Goal: Task Accomplishment & Management: Use online tool/utility

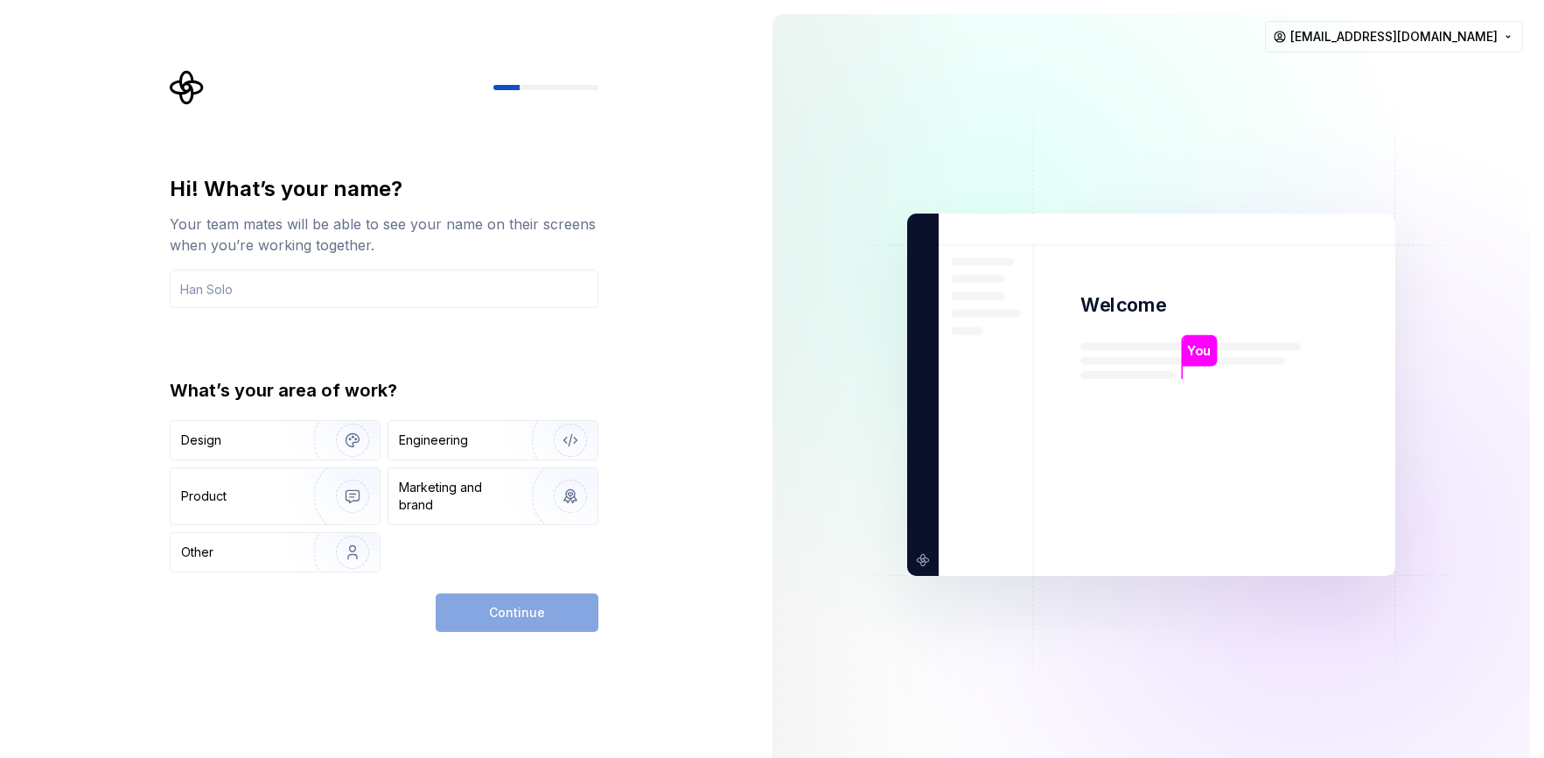
click at [232, 188] on div "Hi! What’s your name?" at bounding box center [384, 189] width 429 height 28
click at [285, 447] on img "button" at bounding box center [341, 439] width 112 height 117
click at [353, 444] on img "button" at bounding box center [341, 439] width 112 height 117
click at [498, 614] on div "Continue" at bounding box center [517, 612] width 163 height 38
click at [578, 618] on div "Continue" at bounding box center [517, 612] width 163 height 38
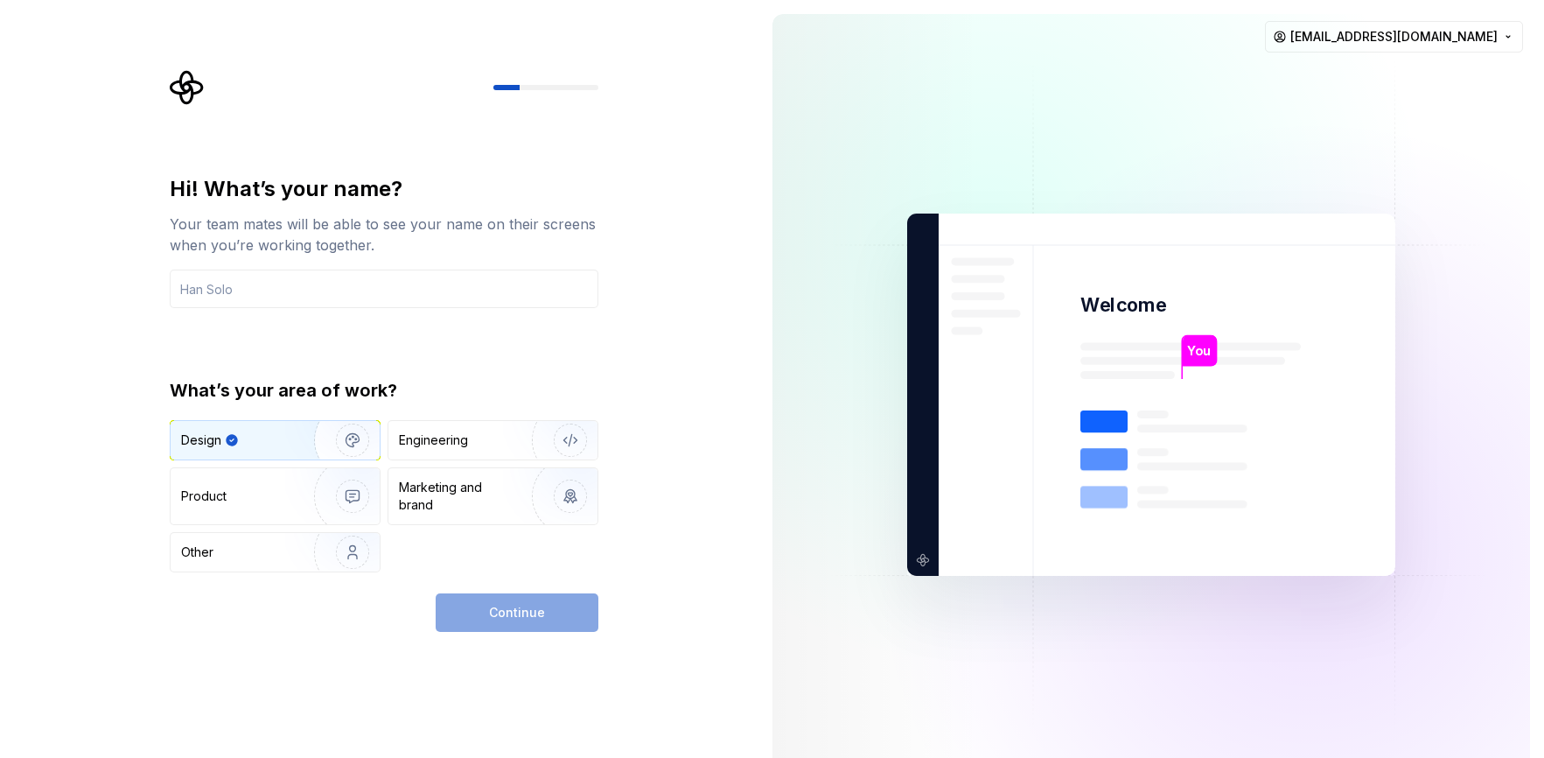
click at [564, 167] on div "Hi! What’s your name? Your team mates will be able to see your name on their sc…" at bounding box center [389, 351] width 460 height 562
click at [543, 622] on div "Continue" at bounding box center [517, 612] width 163 height 38
click at [513, 612] on div "Continue" at bounding box center [517, 612] width 163 height 38
click at [311, 290] on input "text" at bounding box center [384, 288] width 429 height 38
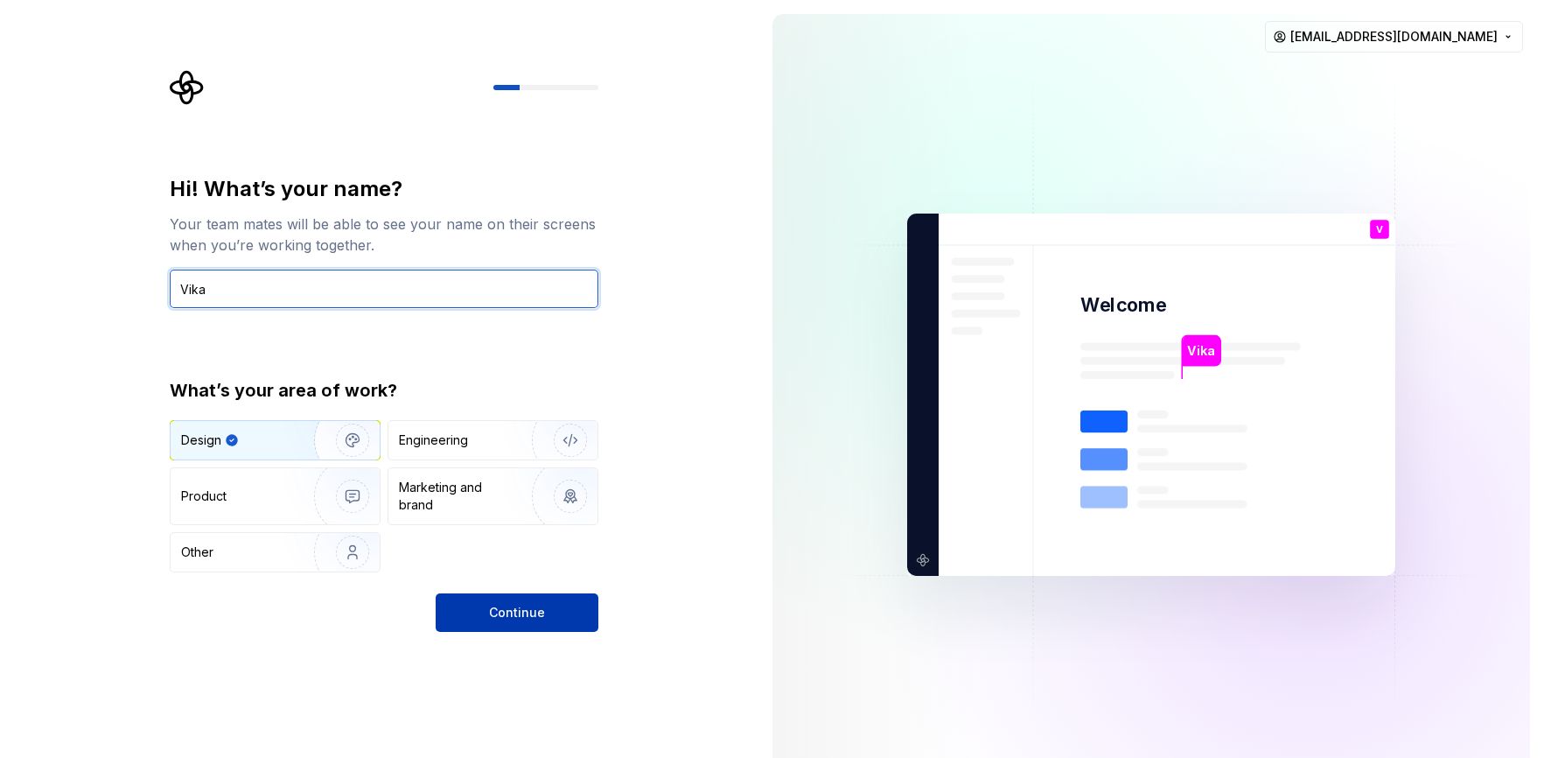
type input "Vika"
click at [517, 605] on span "Continue" at bounding box center [517, 612] width 56 height 17
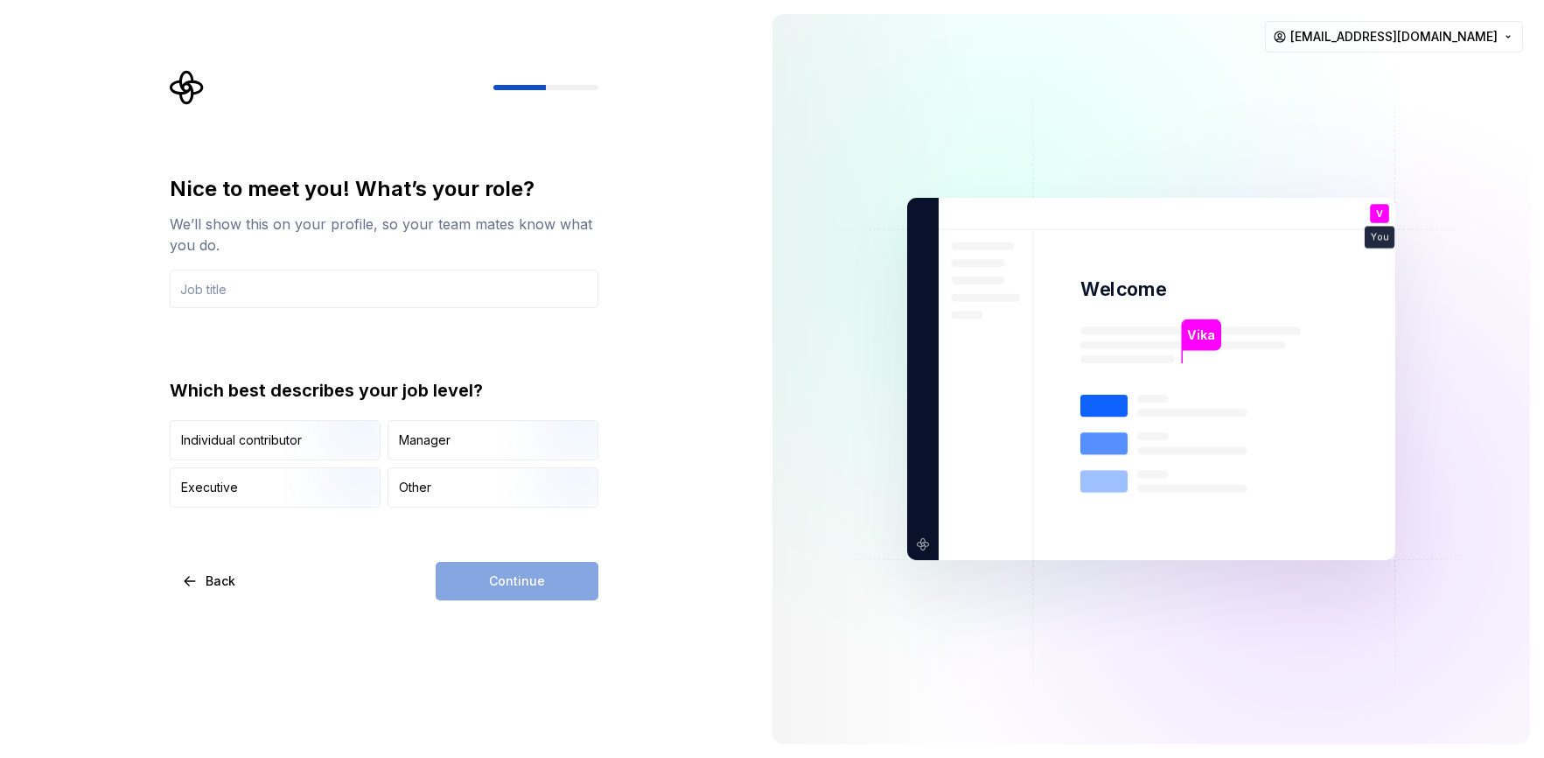
click at [555, 581] on div "Continue" at bounding box center [517, 581] width 163 height 38
click at [523, 487] on img "button" at bounding box center [556, 509] width 112 height 117
click at [347, 296] on input "text" at bounding box center [384, 288] width 429 height 38
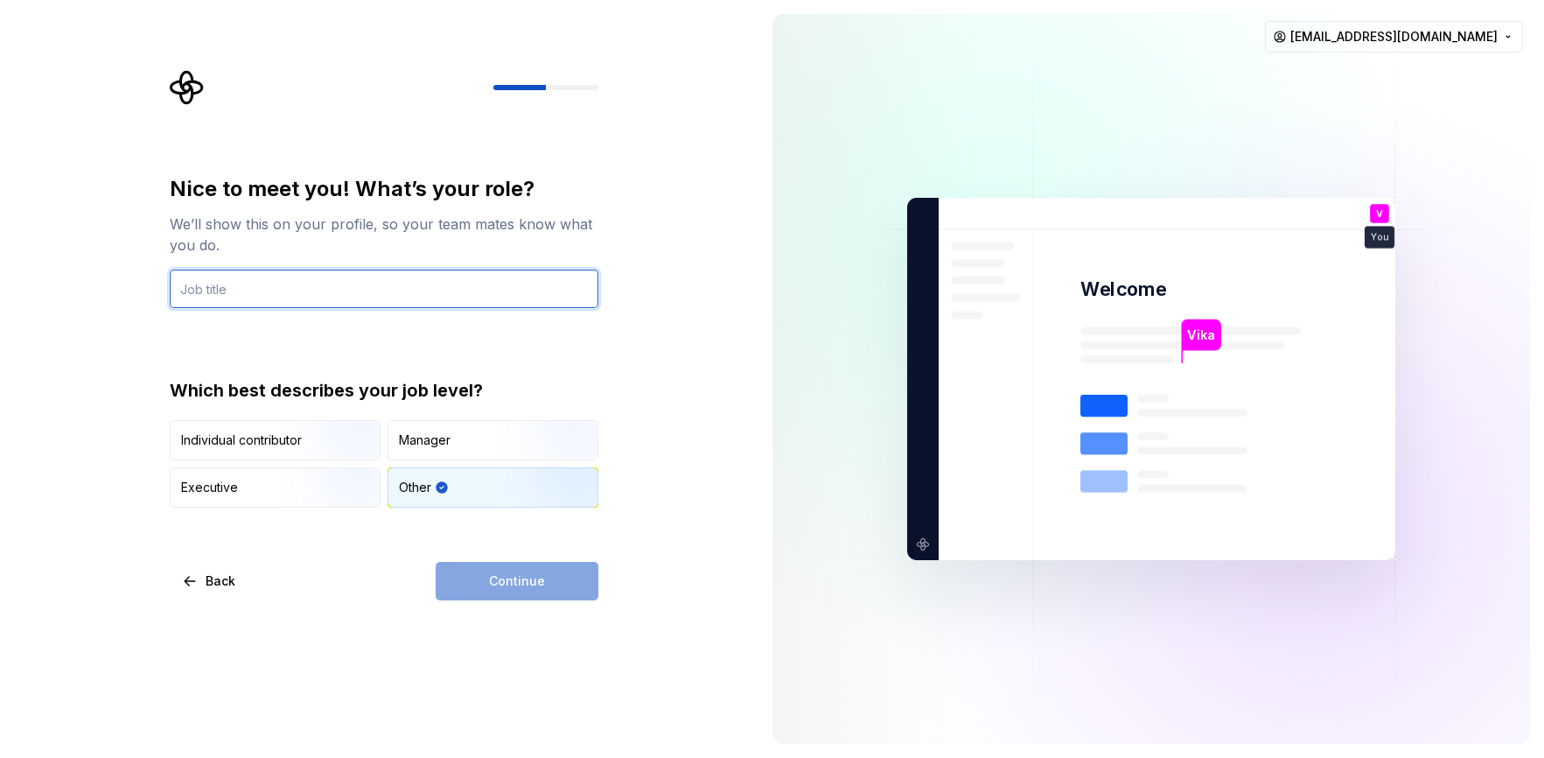
type input "s"
type input "Stident"
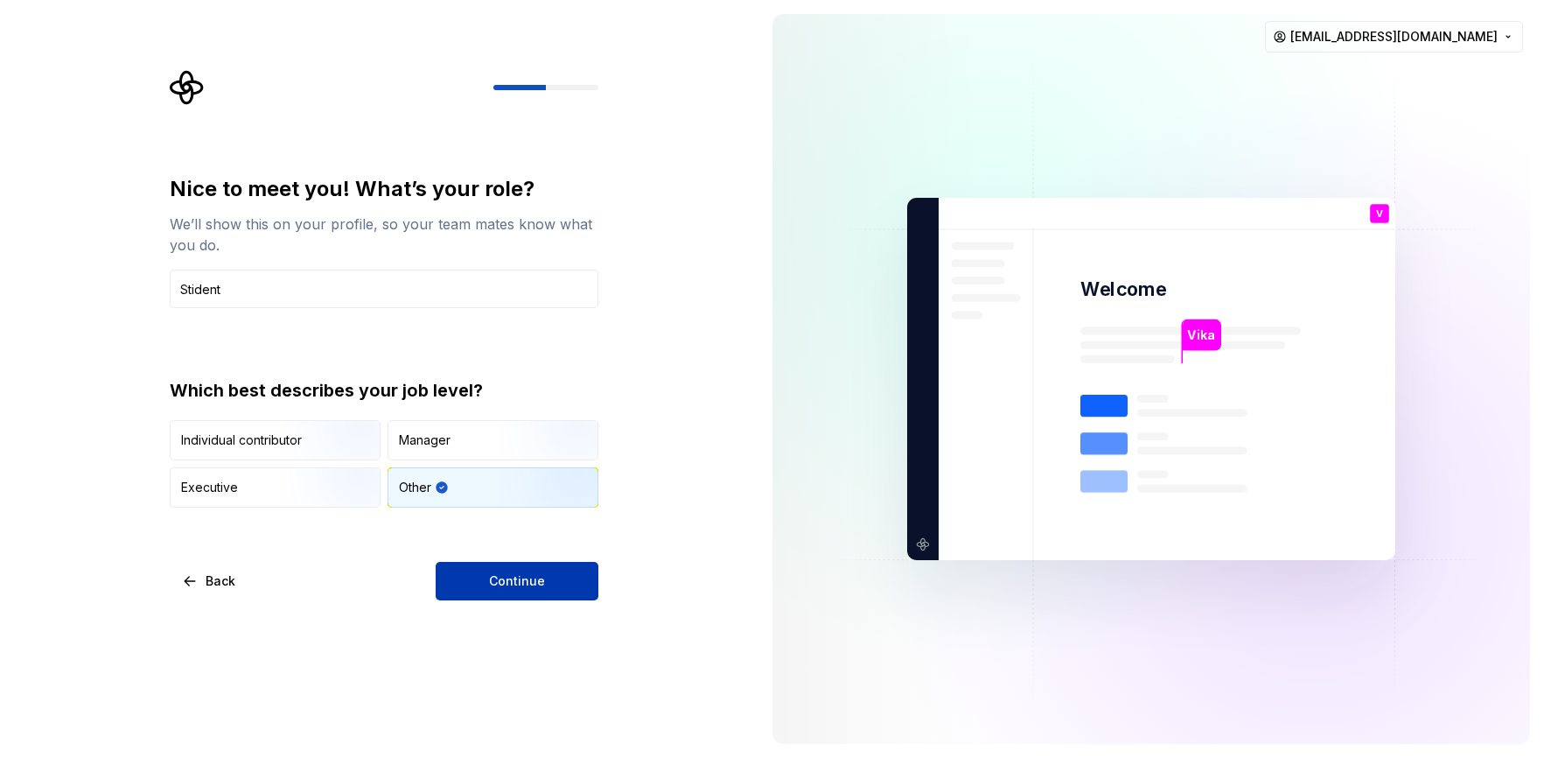
click at [519, 570] on button "Continue" at bounding box center [517, 581] width 163 height 38
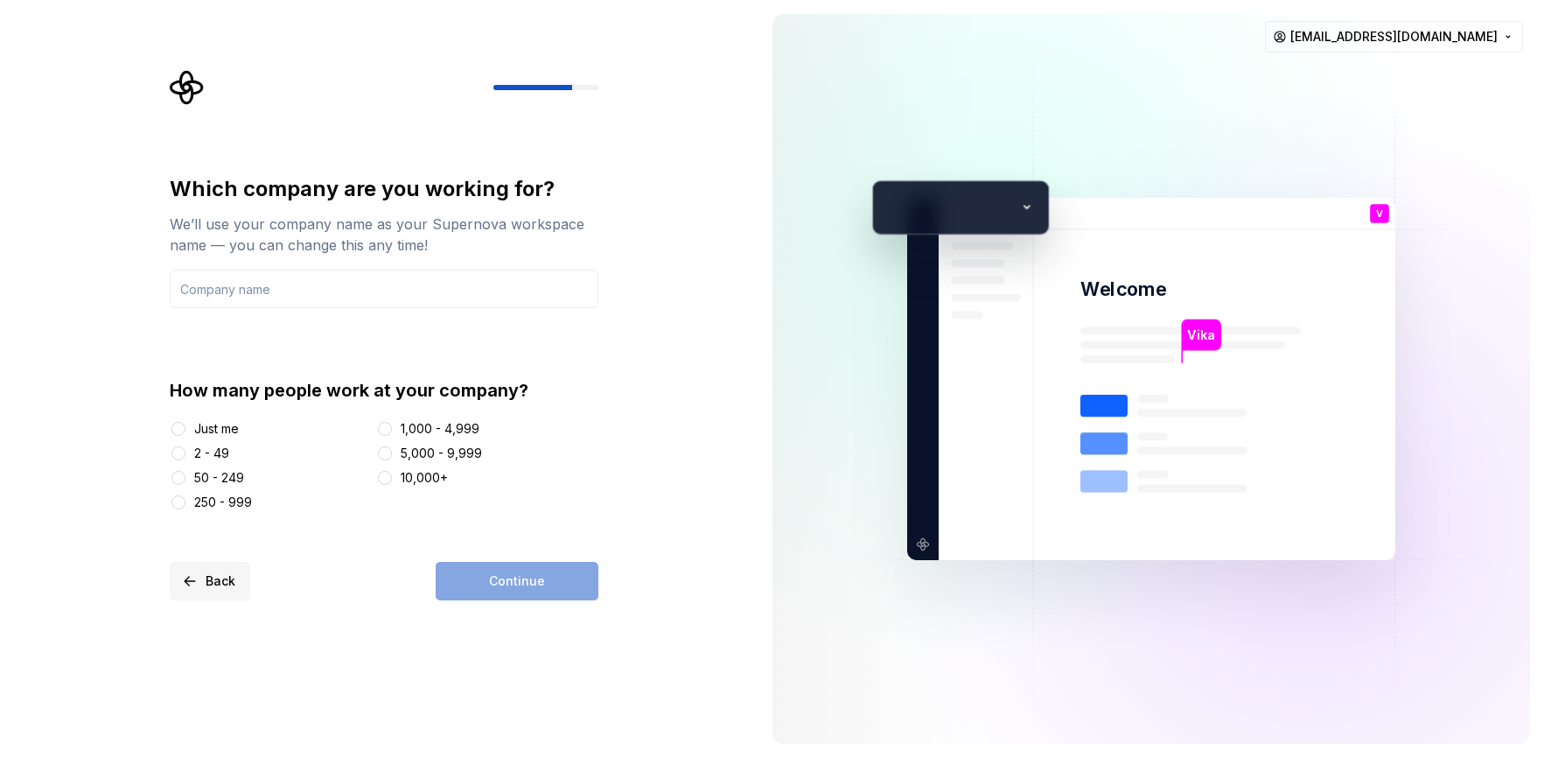
click at [200, 570] on button "Back" at bounding box center [210, 581] width 80 height 38
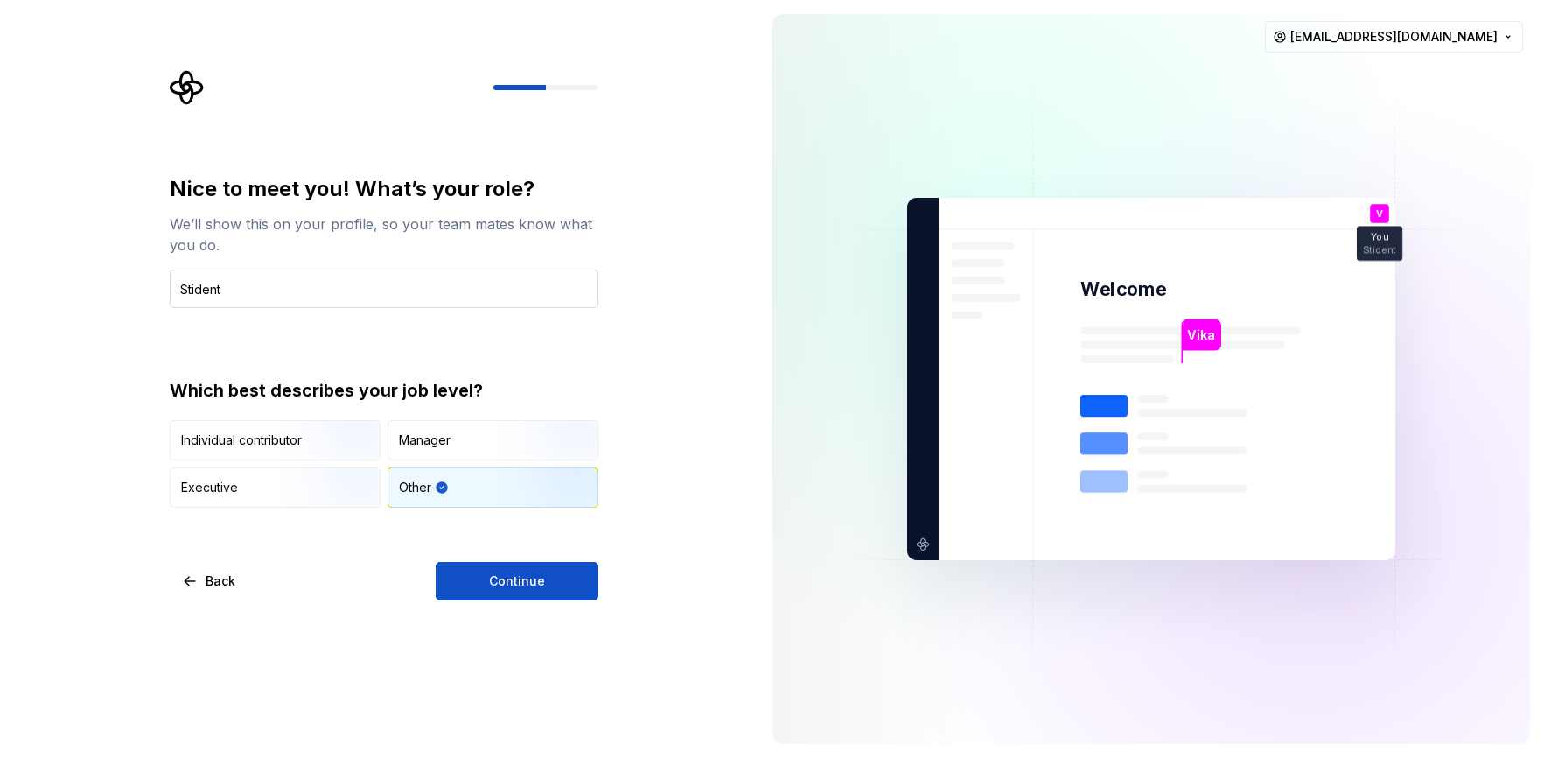
click at [197, 294] on input "Stident" at bounding box center [384, 288] width 429 height 38
type input "Student"
click at [533, 591] on button "Continue" at bounding box center [517, 581] width 163 height 38
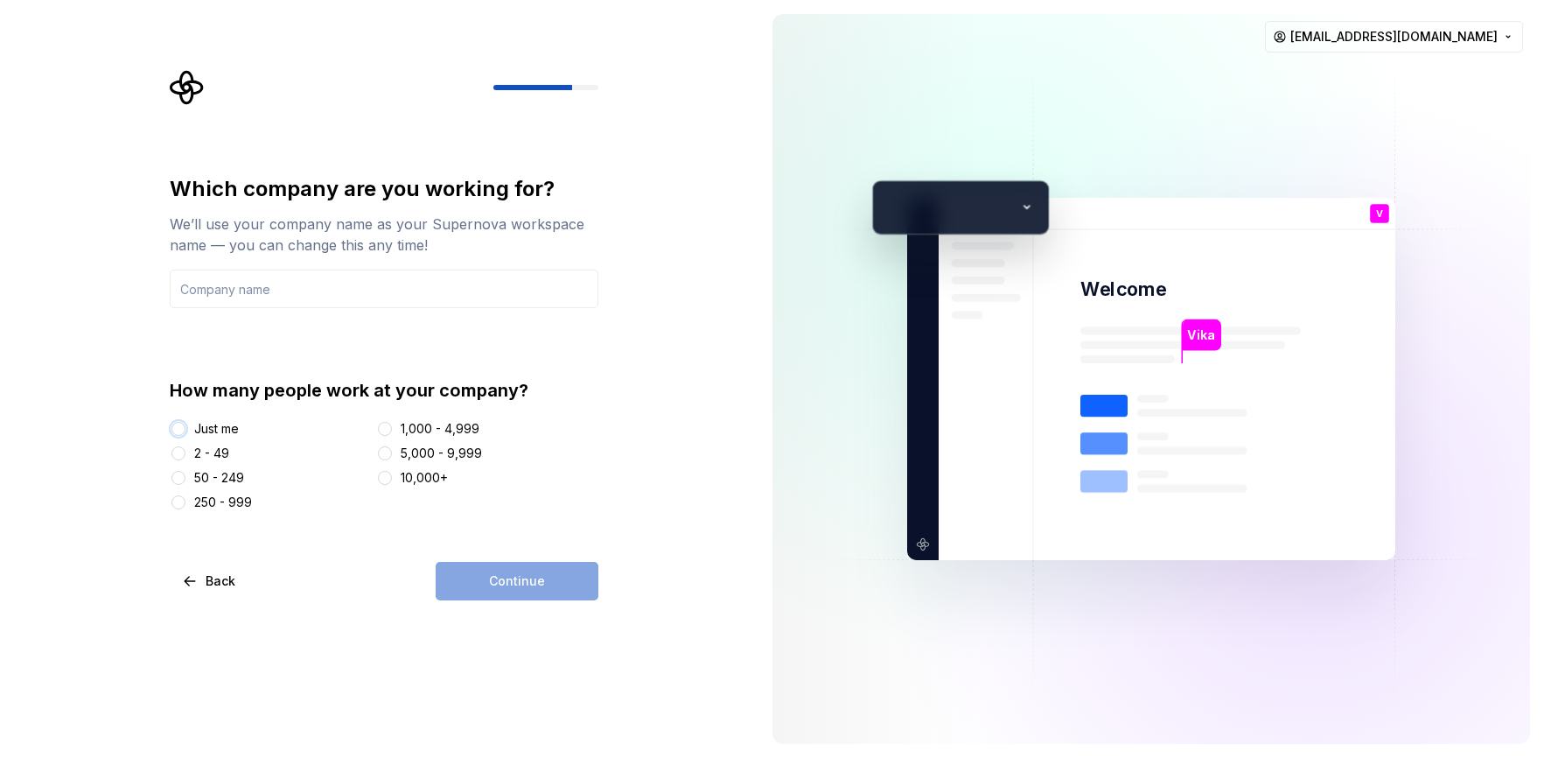
click at [180, 425] on button "Just me" at bounding box center [178, 429] width 14 height 14
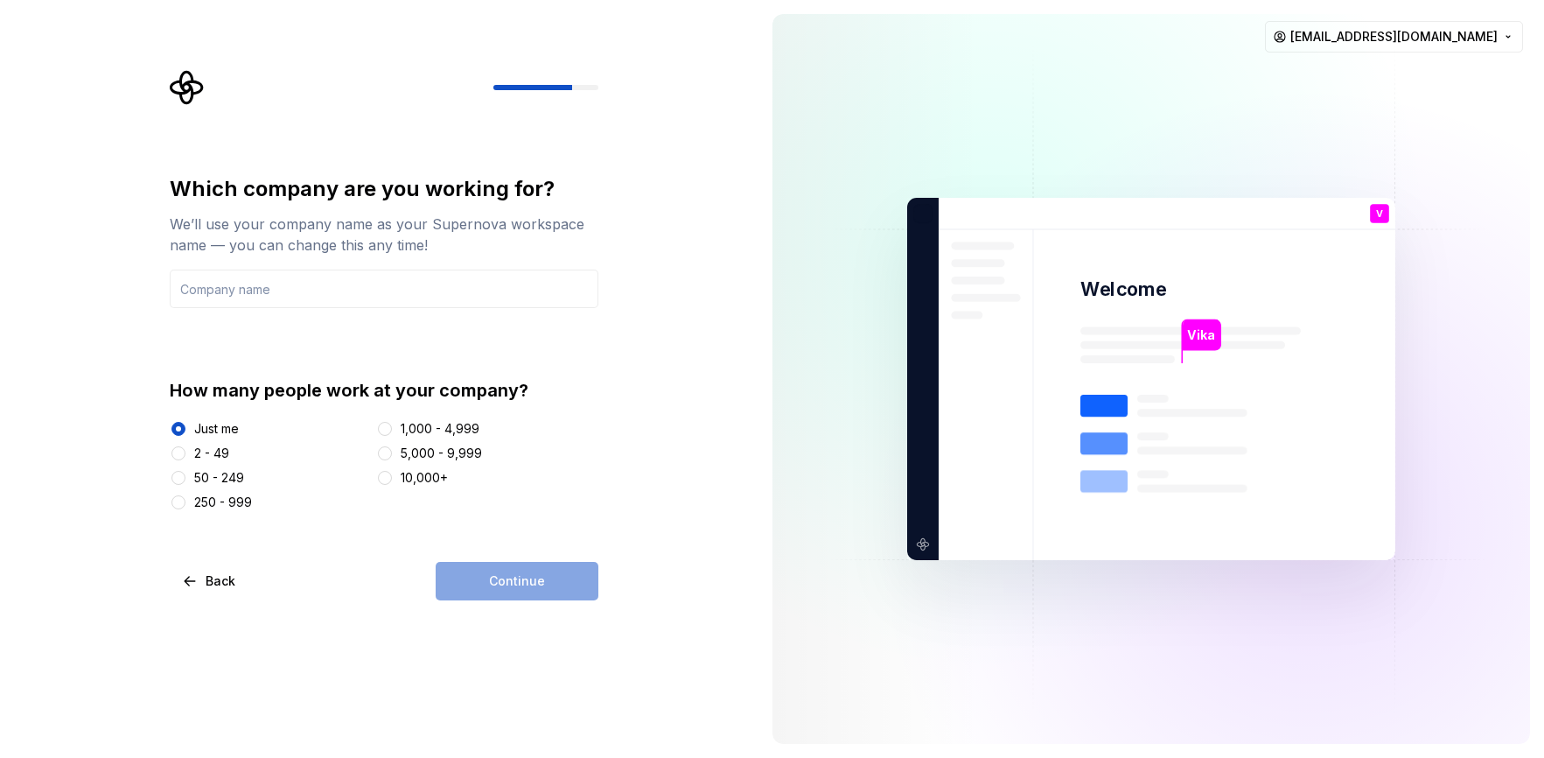
click at [556, 568] on div "Continue" at bounding box center [517, 581] width 163 height 38
click at [560, 609] on div "Which company are you working for? We’ll use your company name as your Supernov…" at bounding box center [379, 379] width 759 height 758
click at [336, 293] on input "text" at bounding box center [384, 288] width 429 height 38
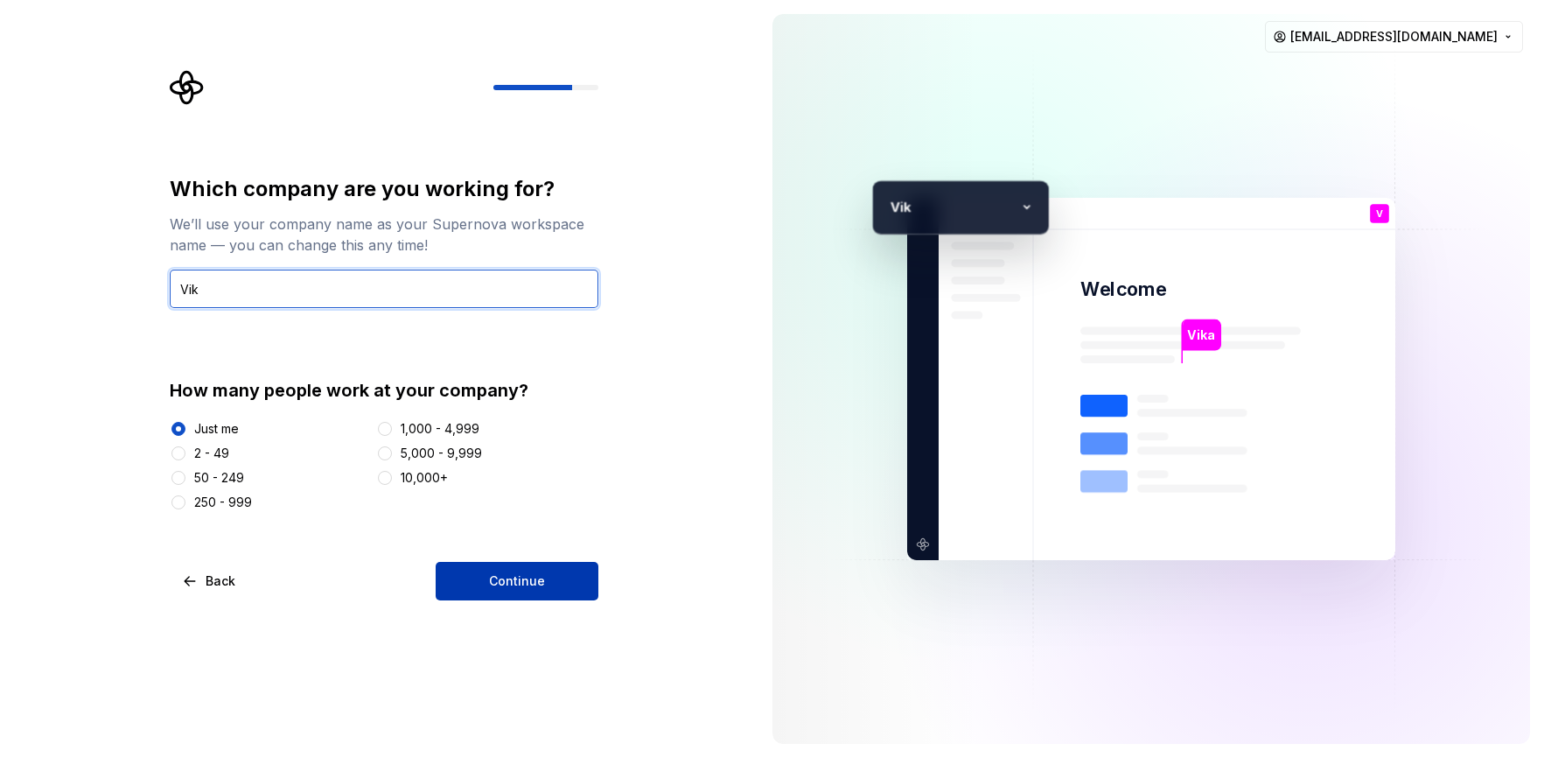
type input "Vik"
click at [532, 585] on span "Continue" at bounding box center [517, 580] width 56 height 17
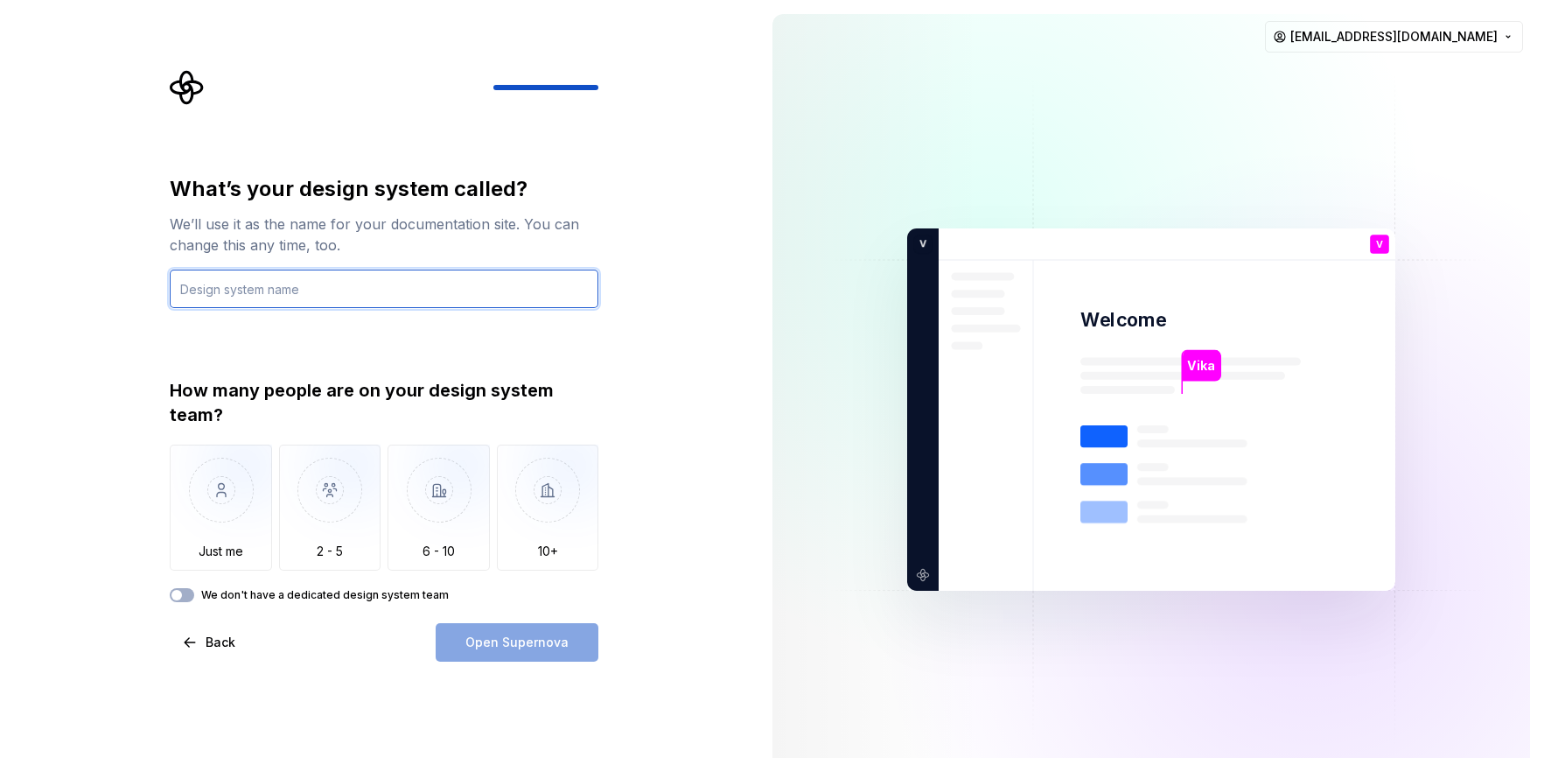
paste input "Vika Design System"
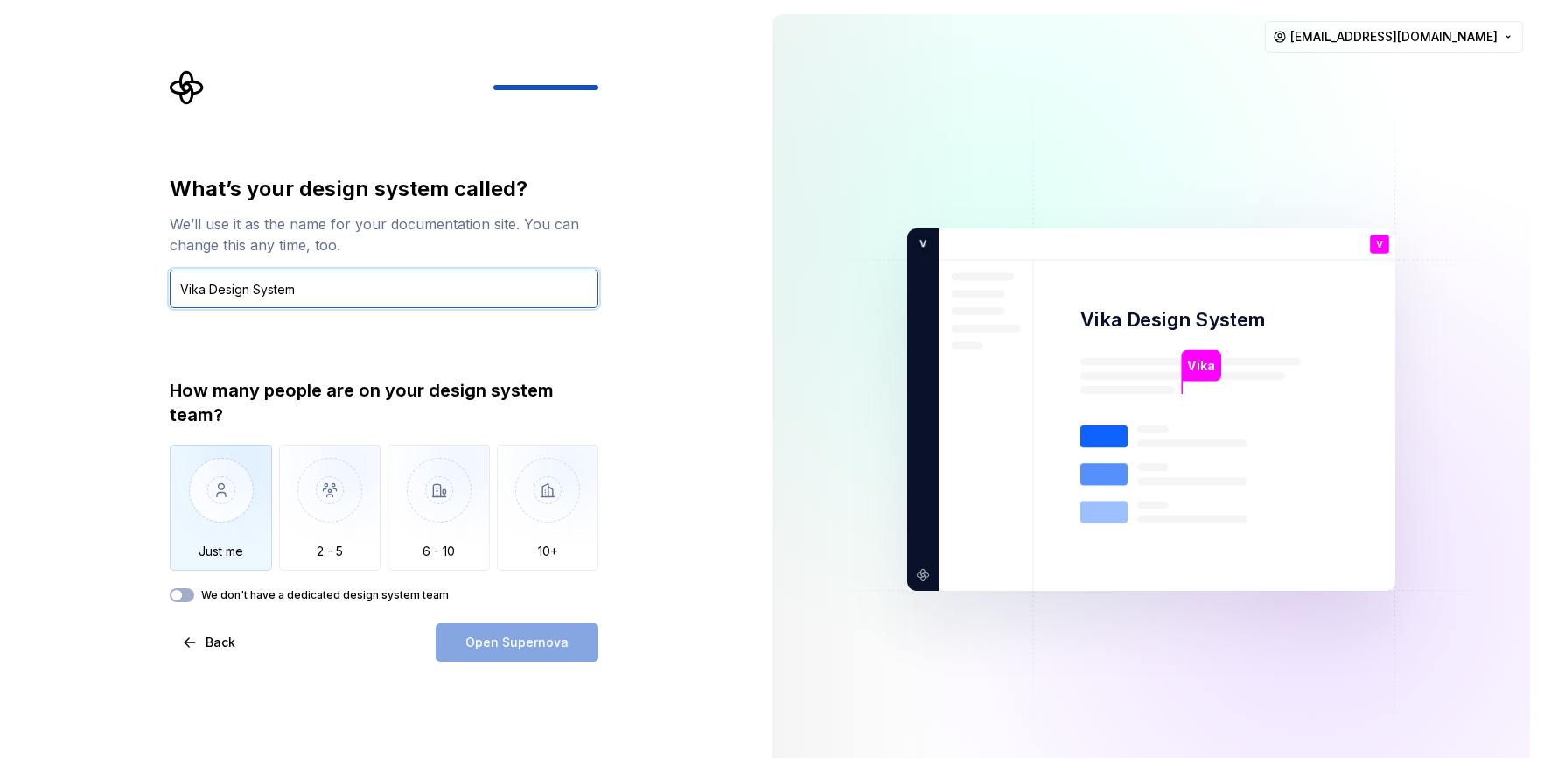
type input "Vika Design System"
click at [230, 546] on img "button" at bounding box center [221, 502] width 102 height 117
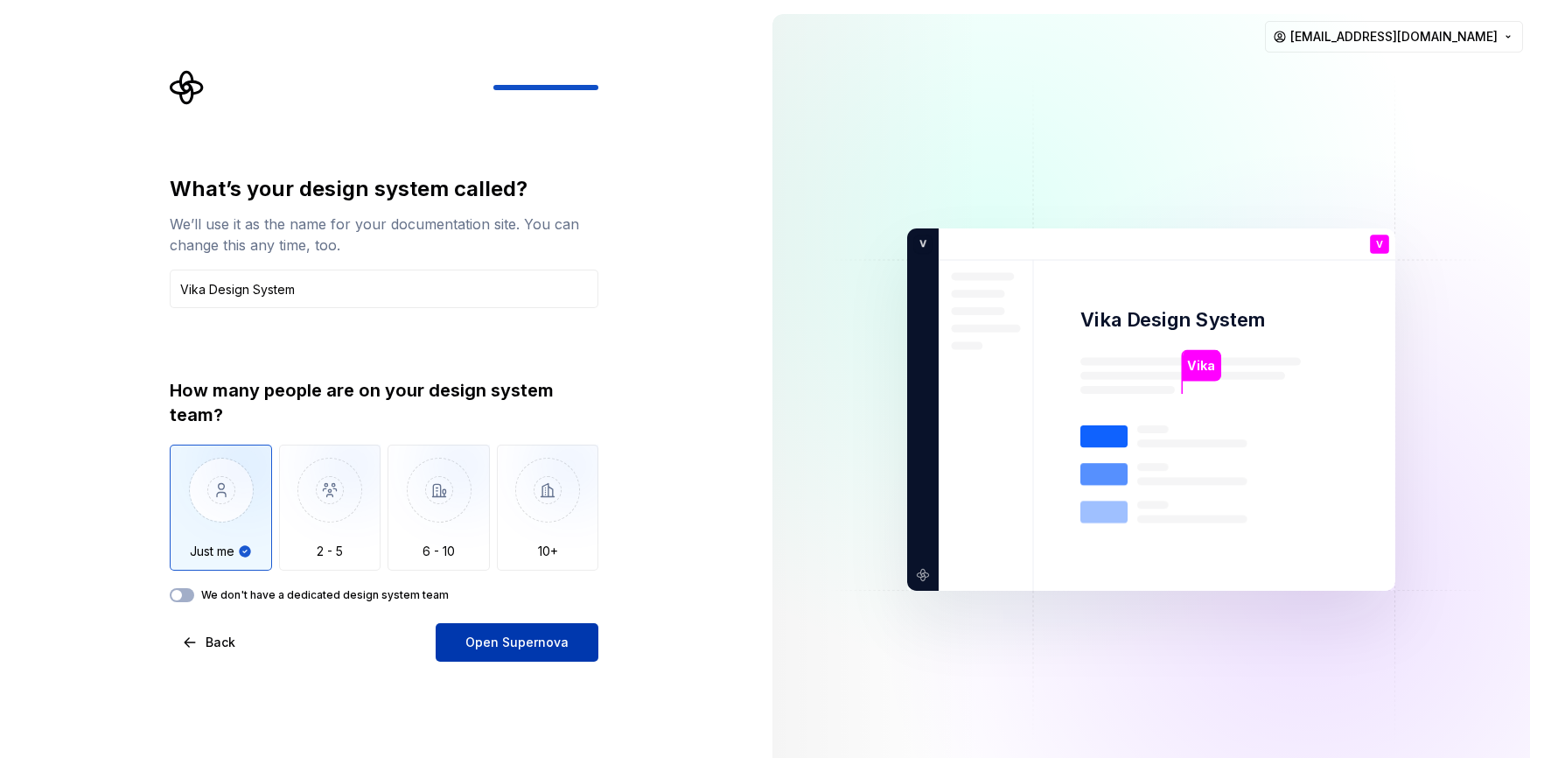
click at [577, 646] on button "Open Supernova" at bounding box center [517, 642] width 163 height 38
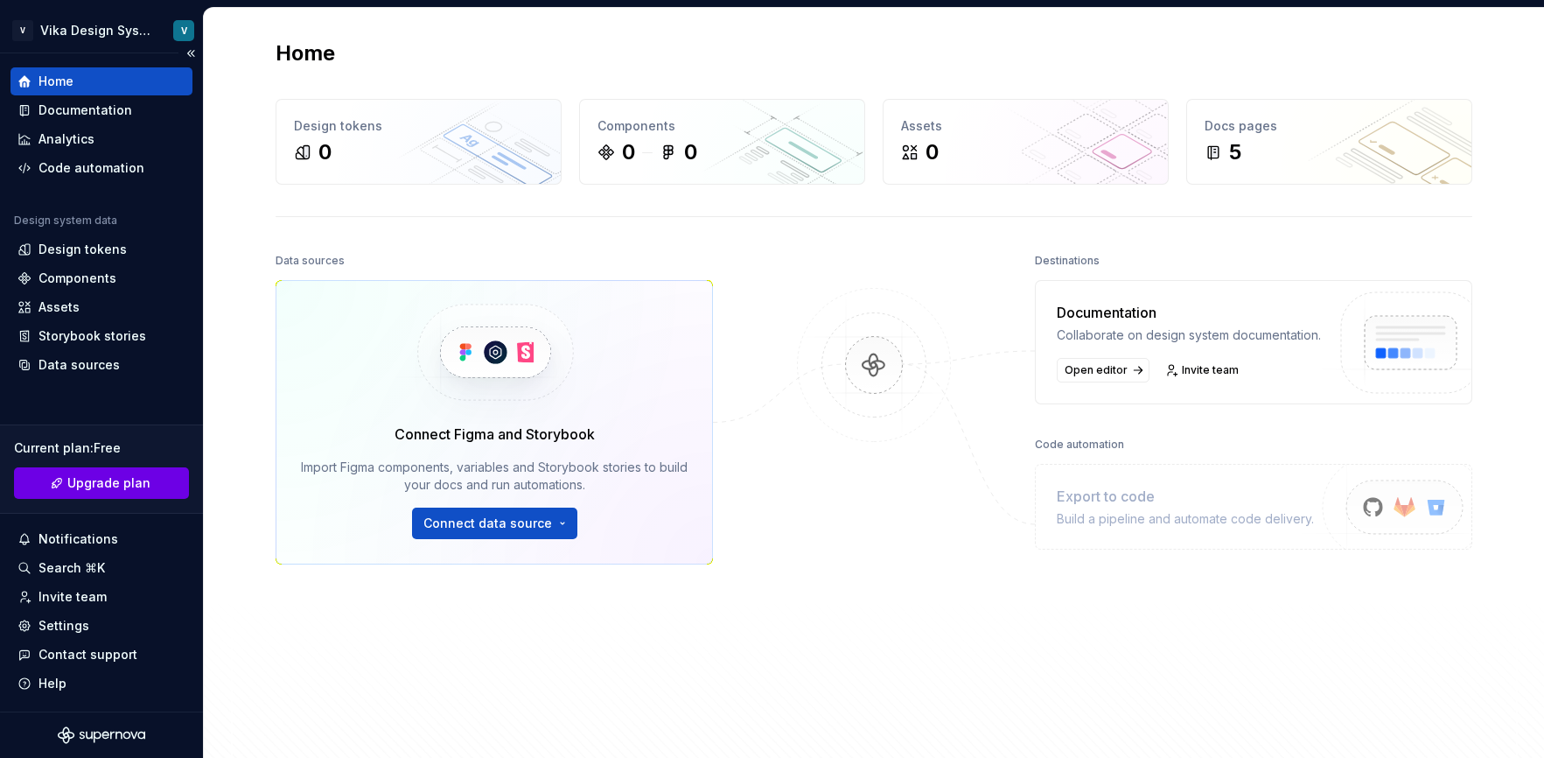
click at [138, 486] on span "Upgrade plan" at bounding box center [108, 482] width 83 height 17
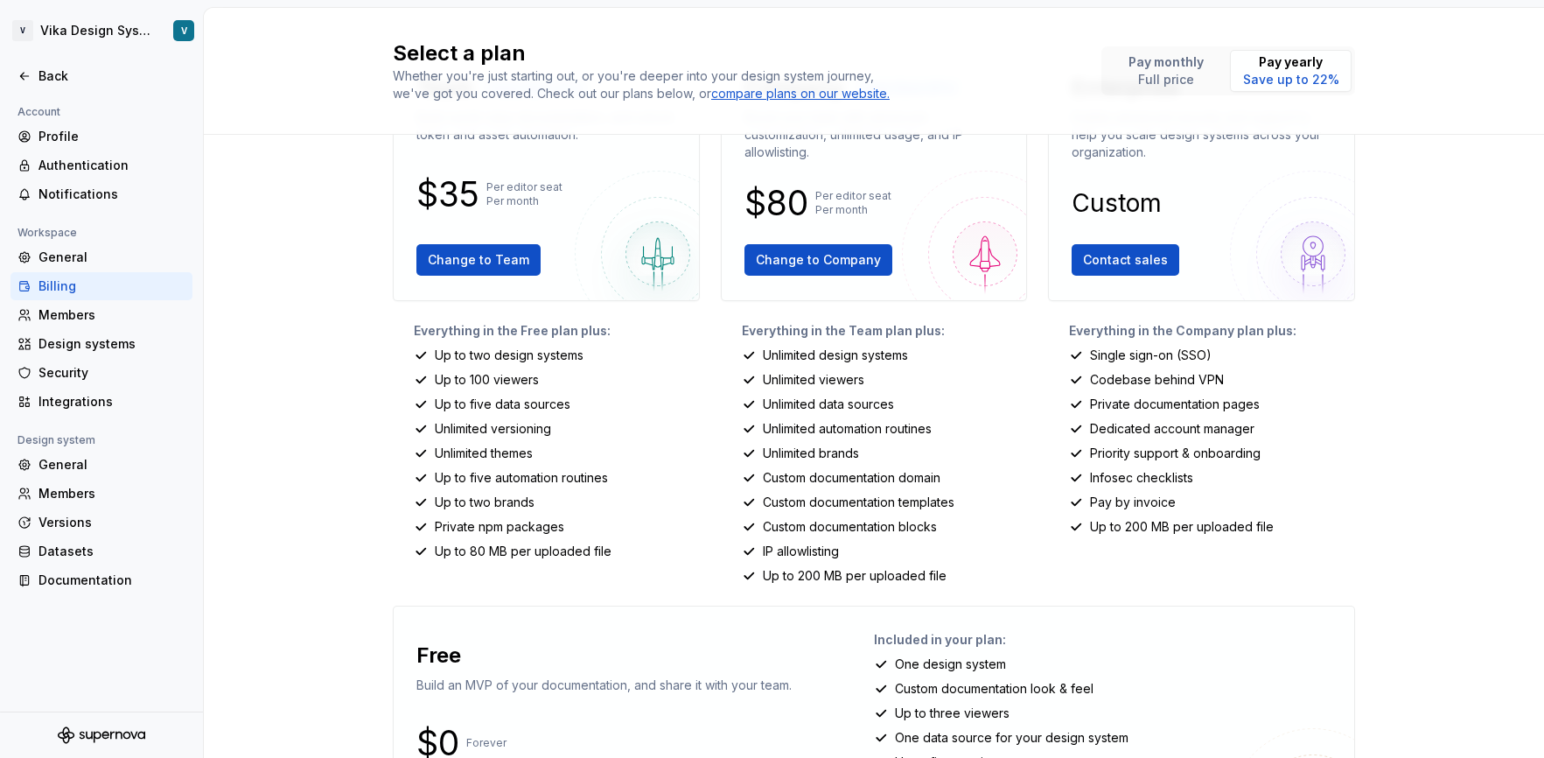
scroll to position [236, 0]
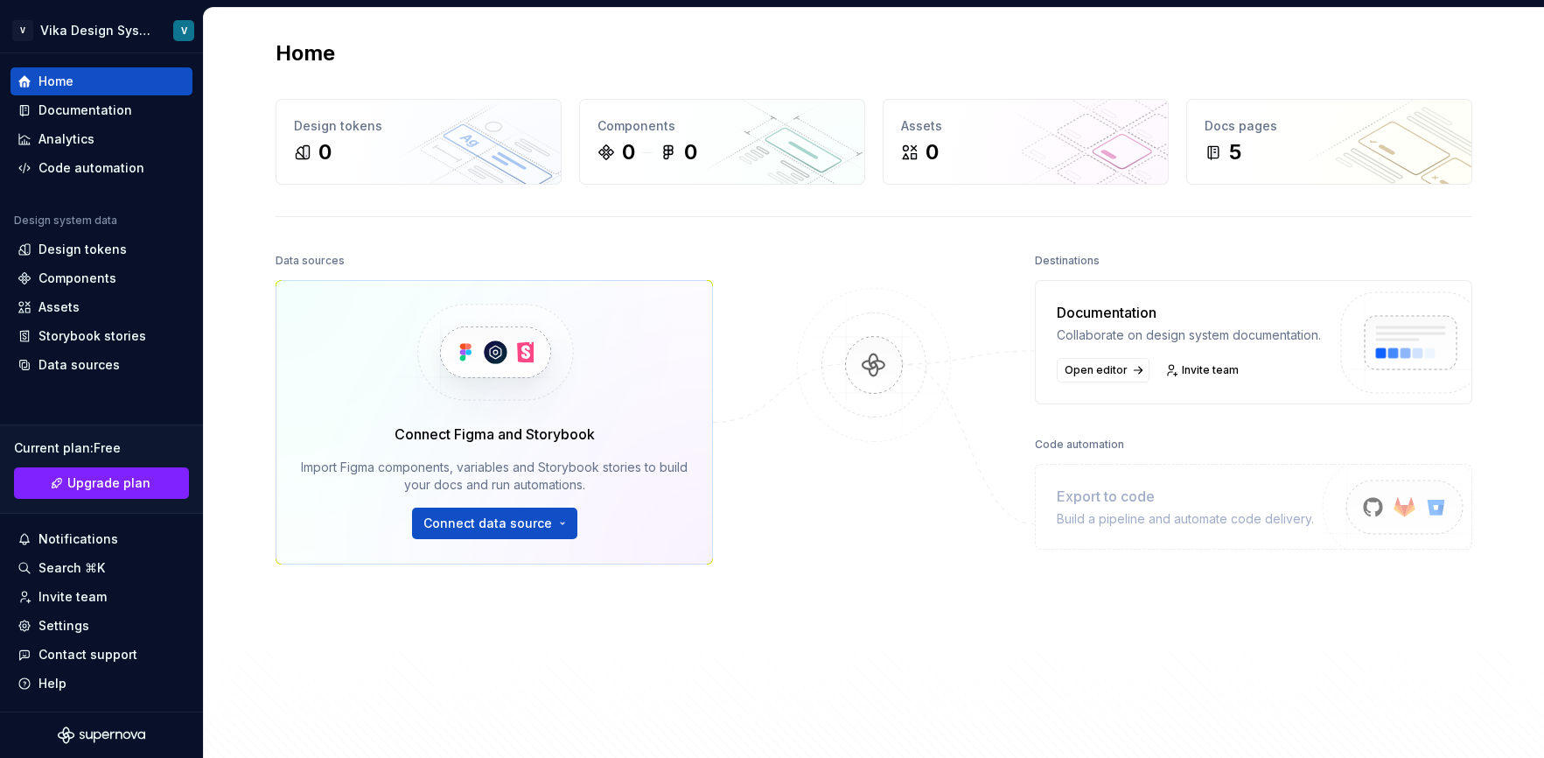
click at [810, 429] on img at bounding box center [874, 383] width 170 height 190
click at [96, 117] on div "Documentation" at bounding box center [85, 109] width 94 height 17
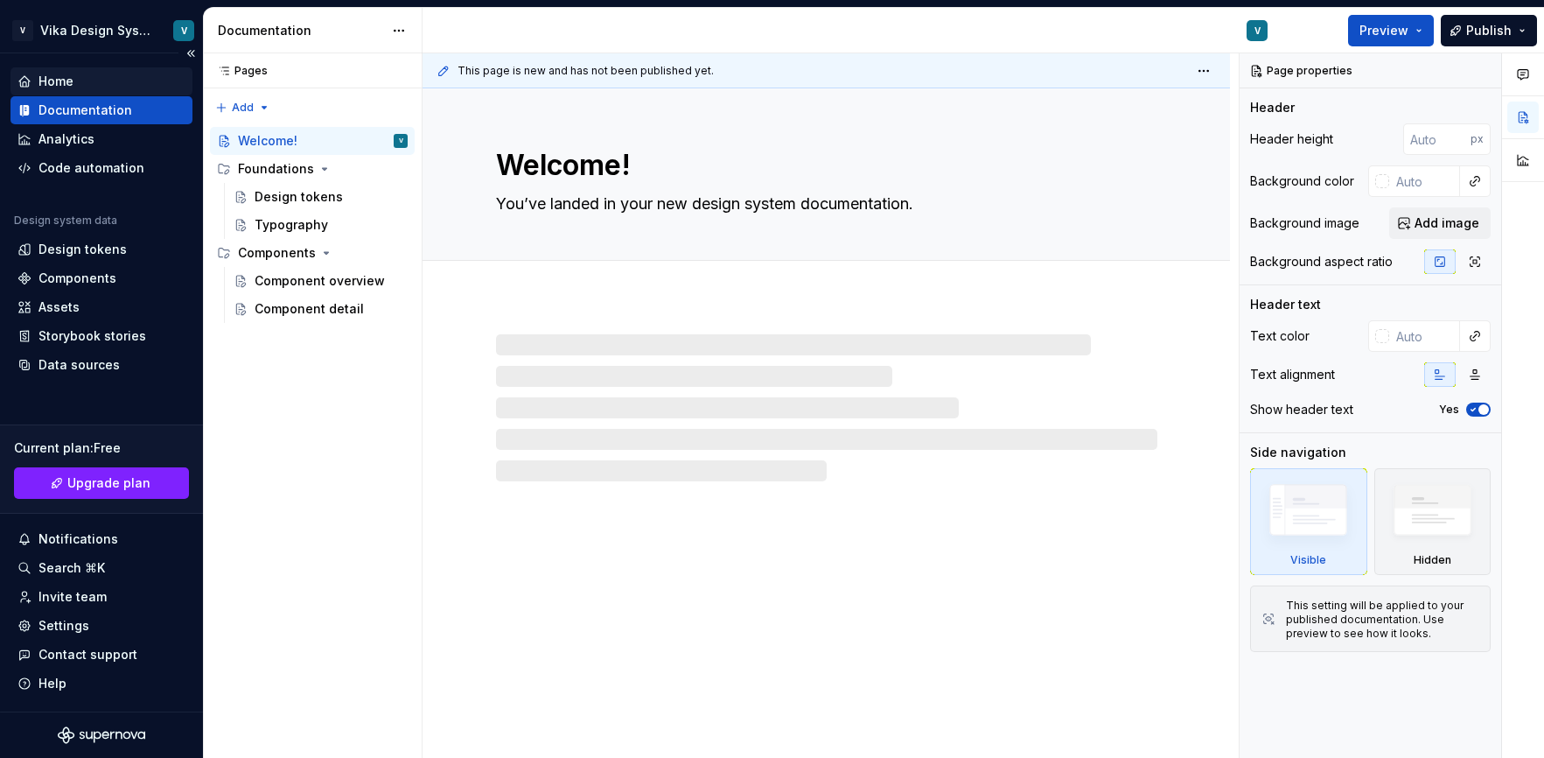
type textarea "*"
click at [83, 87] on div "Home" at bounding box center [101, 81] width 168 height 17
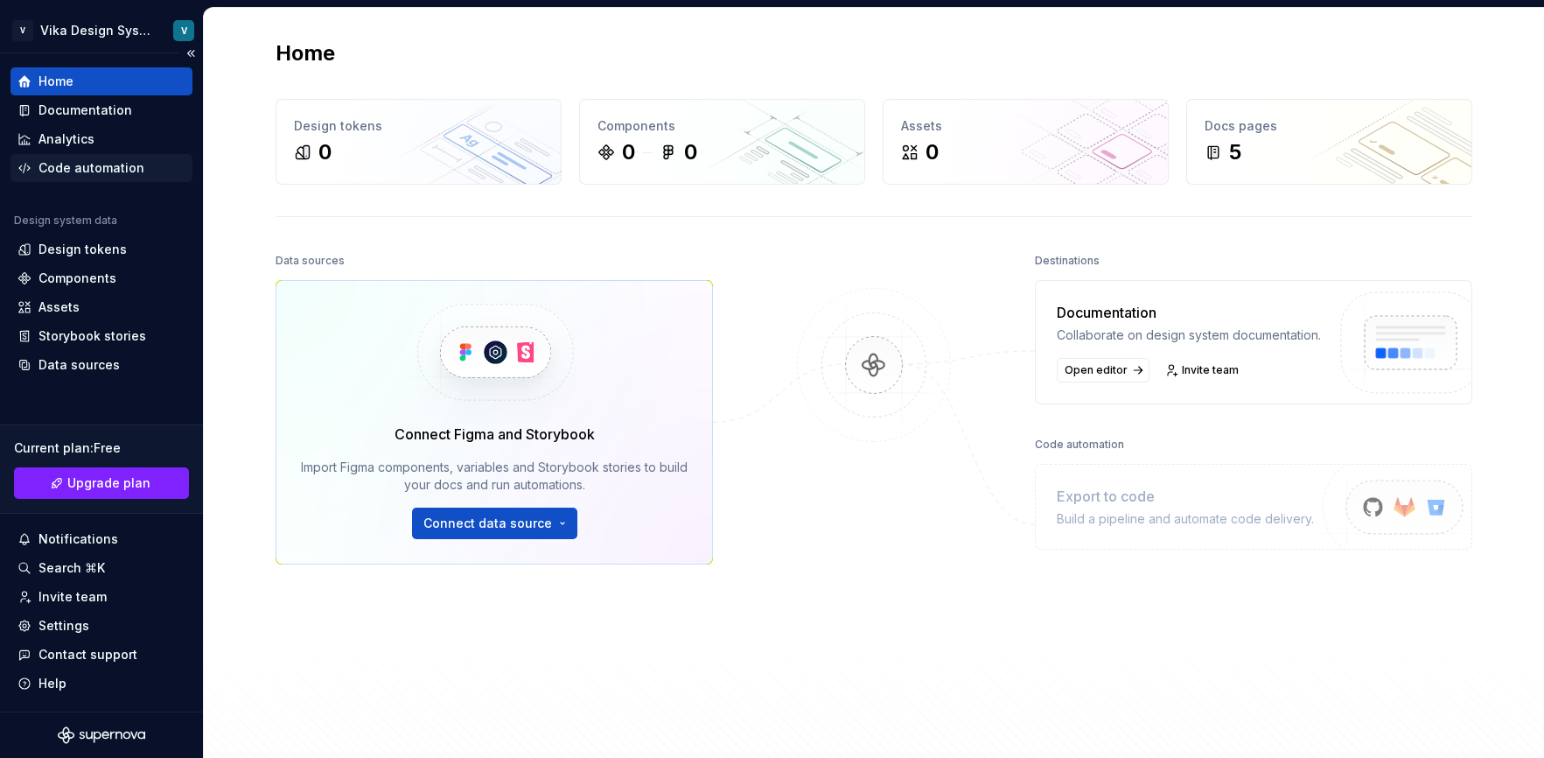
click at [108, 172] on div "Code automation" at bounding box center [91, 167] width 106 height 17
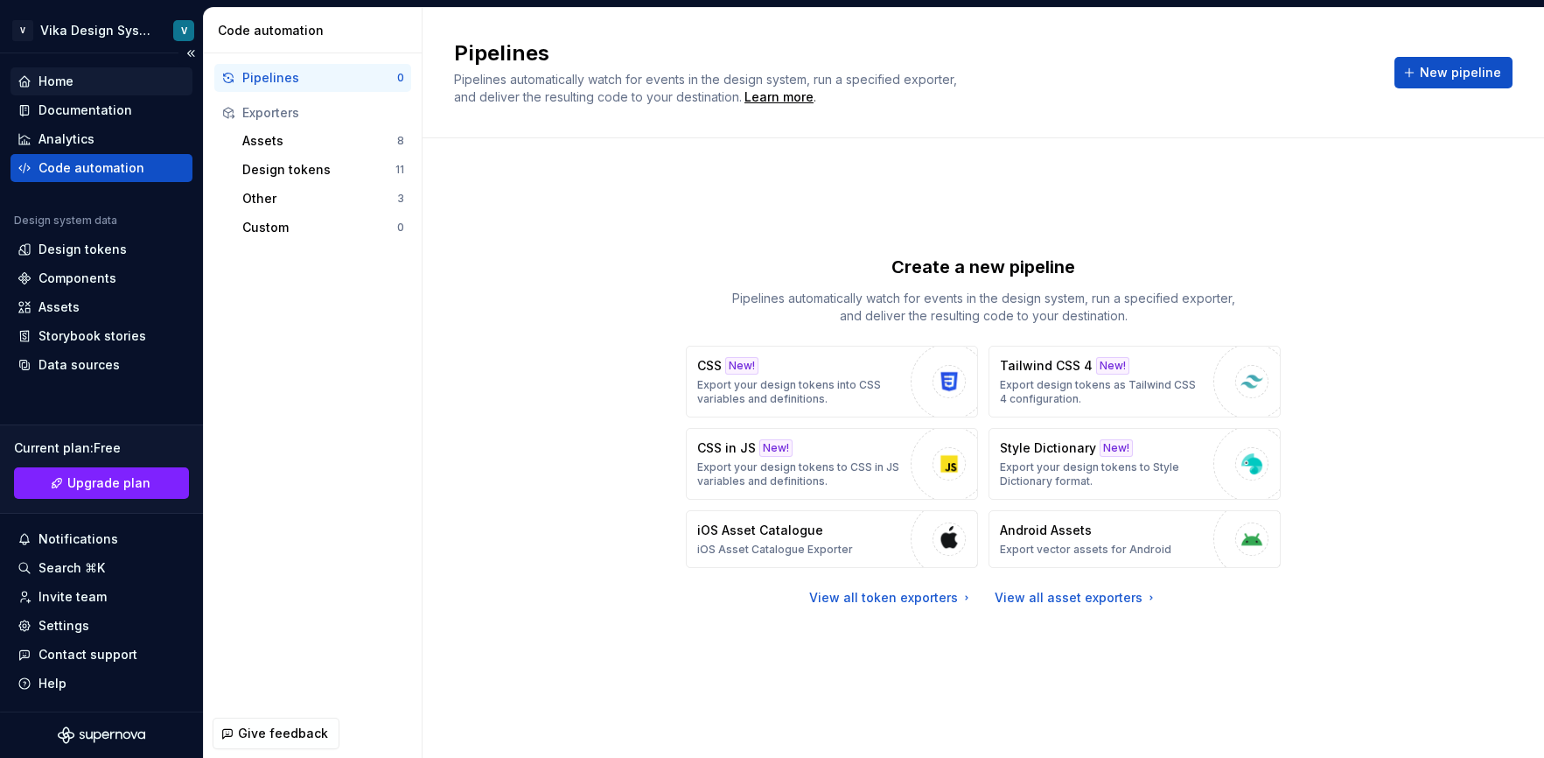
click at [107, 79] on div "Home" at bounding box center [101, 81] width 168 height 17
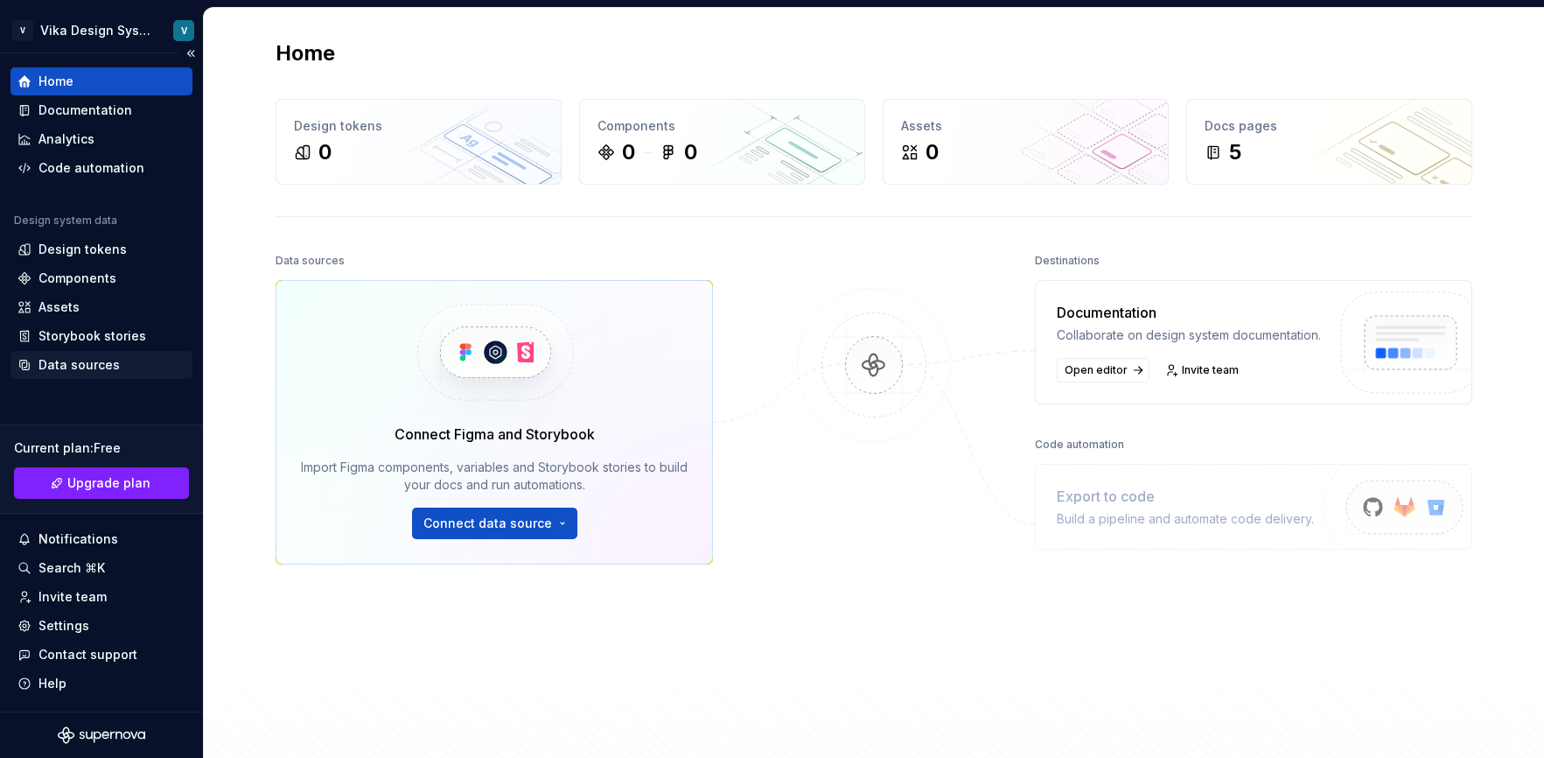
click at [106, 367] on div "Data sources" at bounding box center [78, 364] width 81 height 17
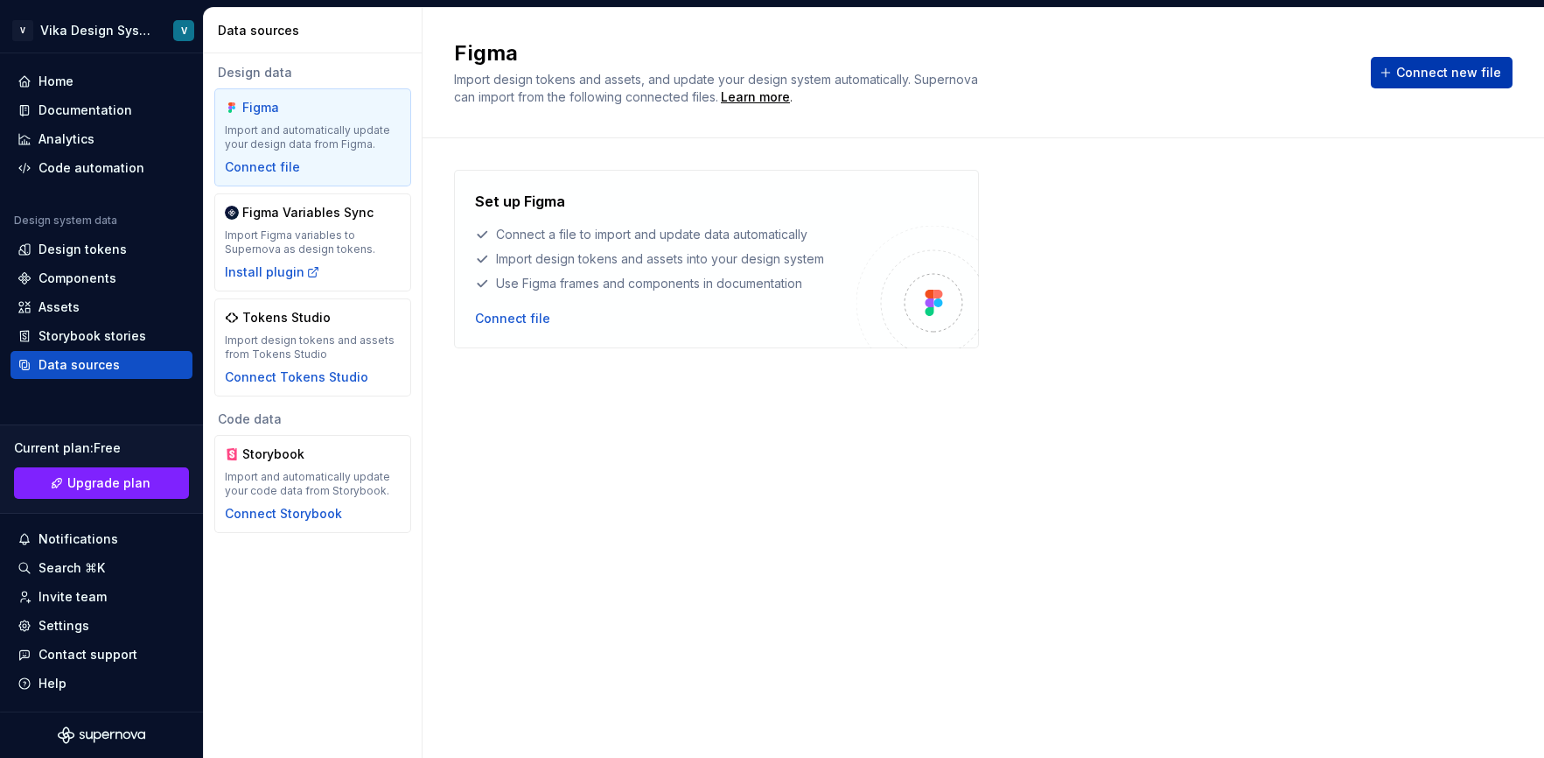
click at [1418, 75] on span "Connect new file" at bounding box center [1448, 72] width 105 height 17
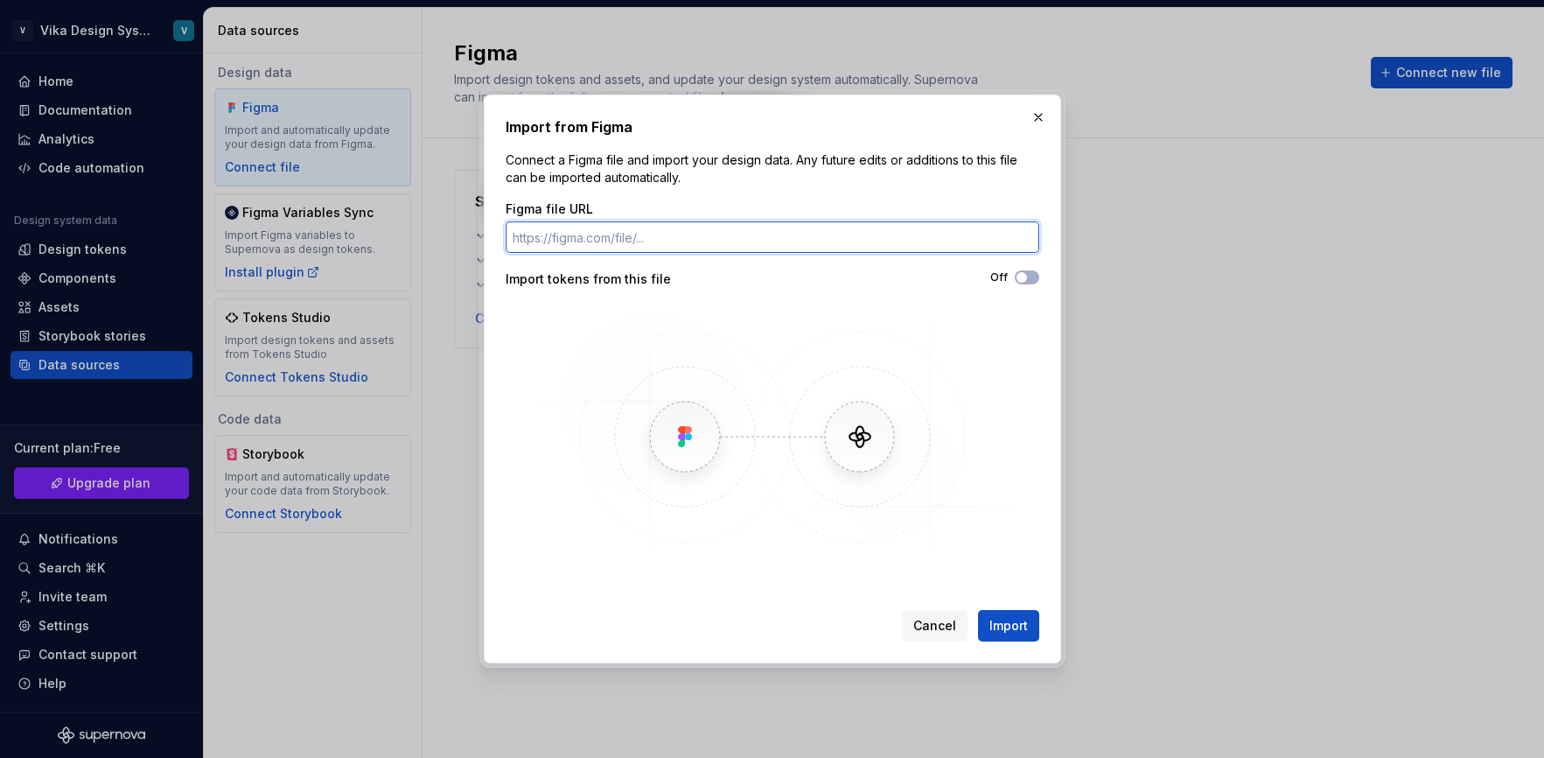
paste input "[URL][DOMAIN_NAME]"
type input "[URL][DOMAIN_NAME]"
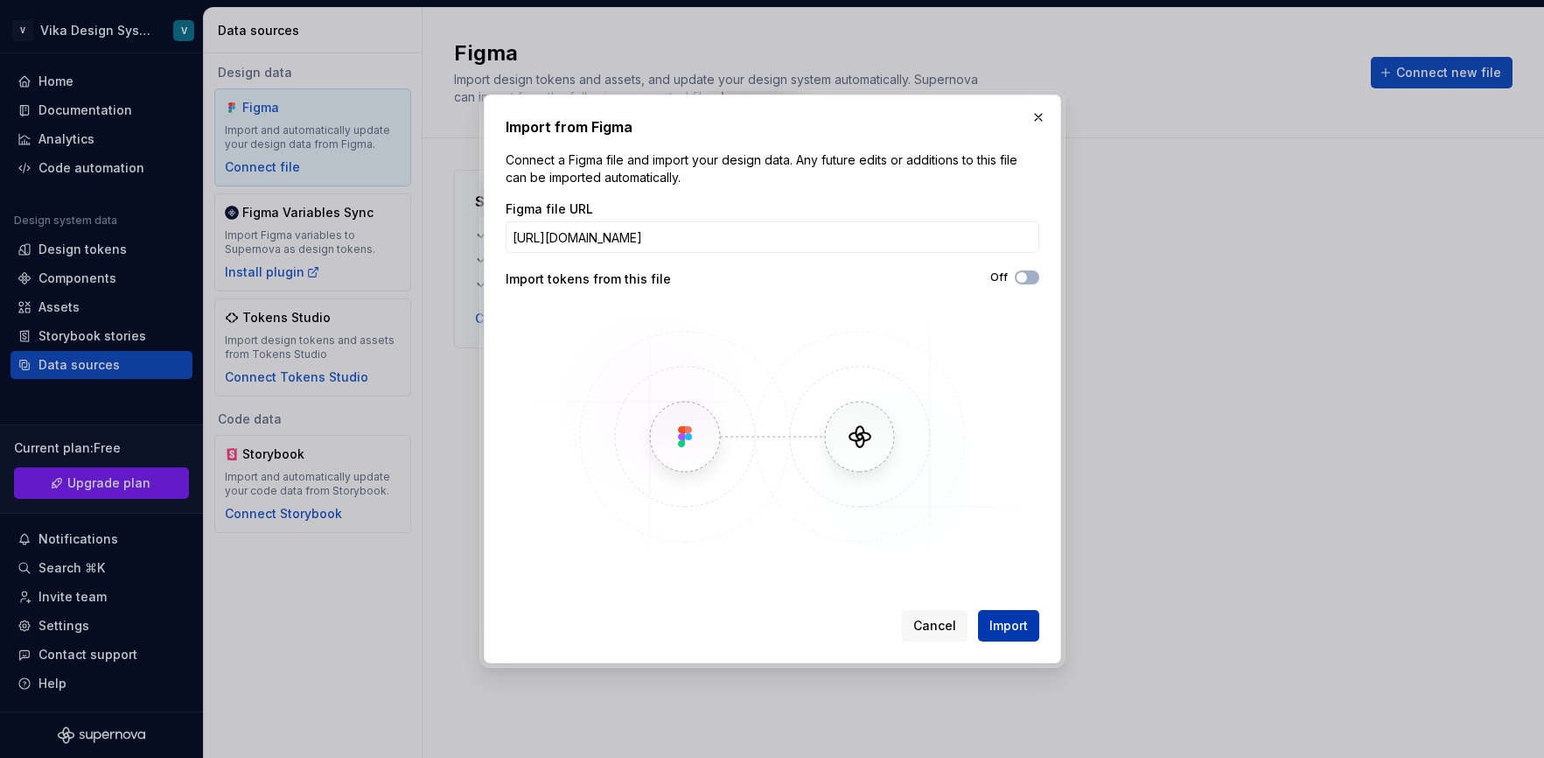
click at [1004, 624] on span "Import" at bounding box center [1009, 625] width 38 height 17
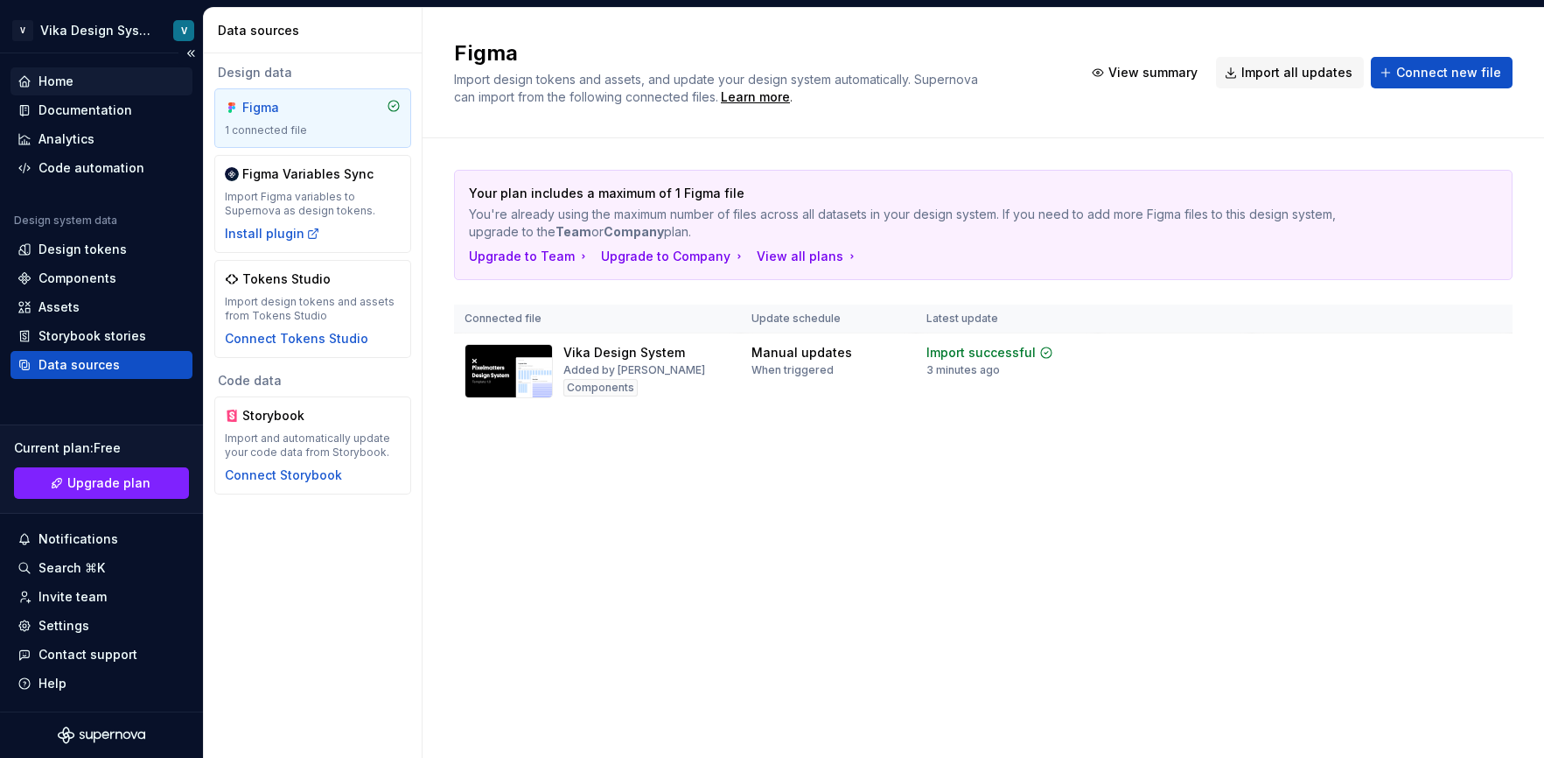
click at [65, 76] on div "Home" at bounding box center [55, 81] width 35 height 17
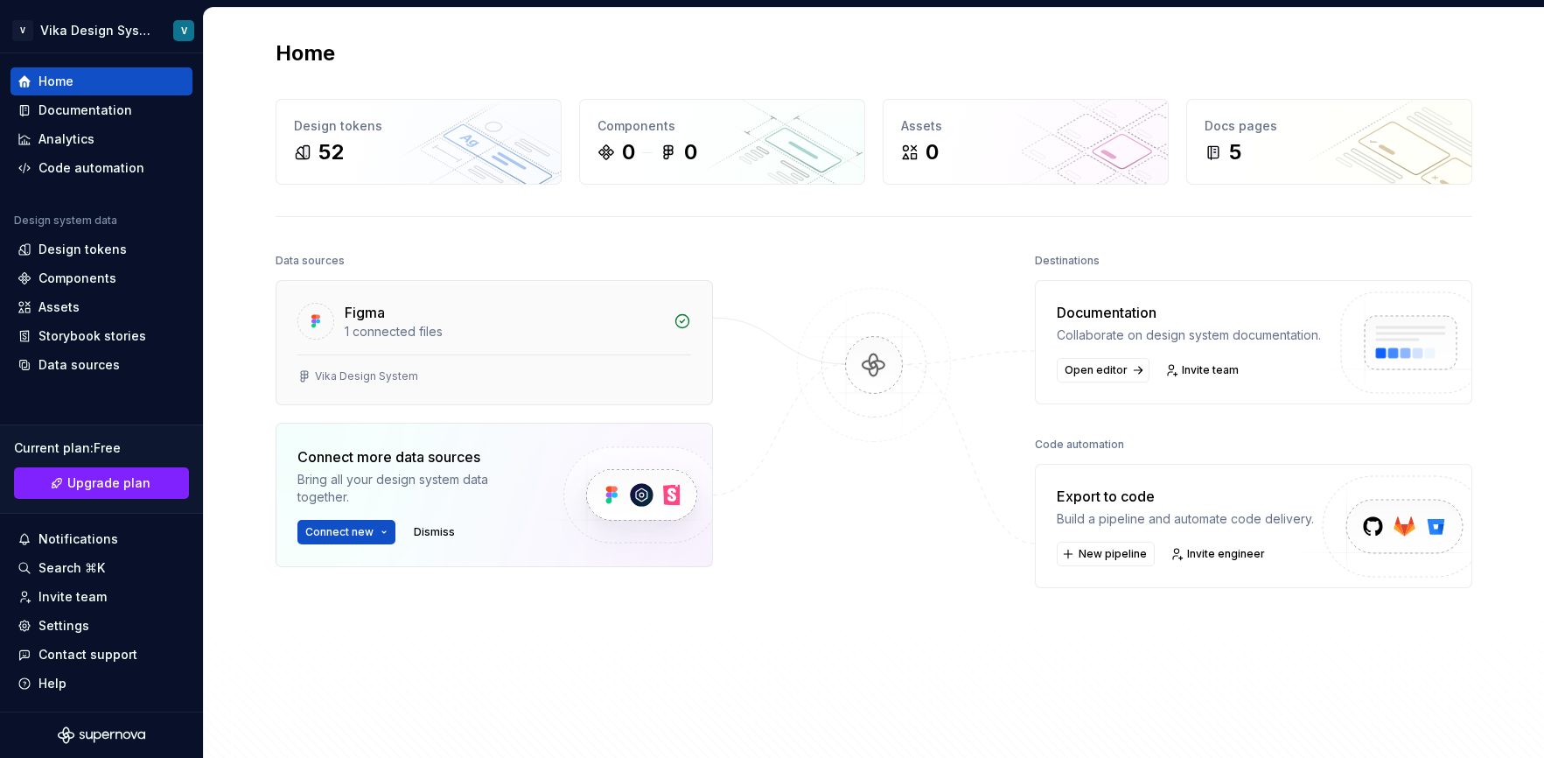
click at [682, 317] on icon at bounding box center [682, 320] width 17 height 17
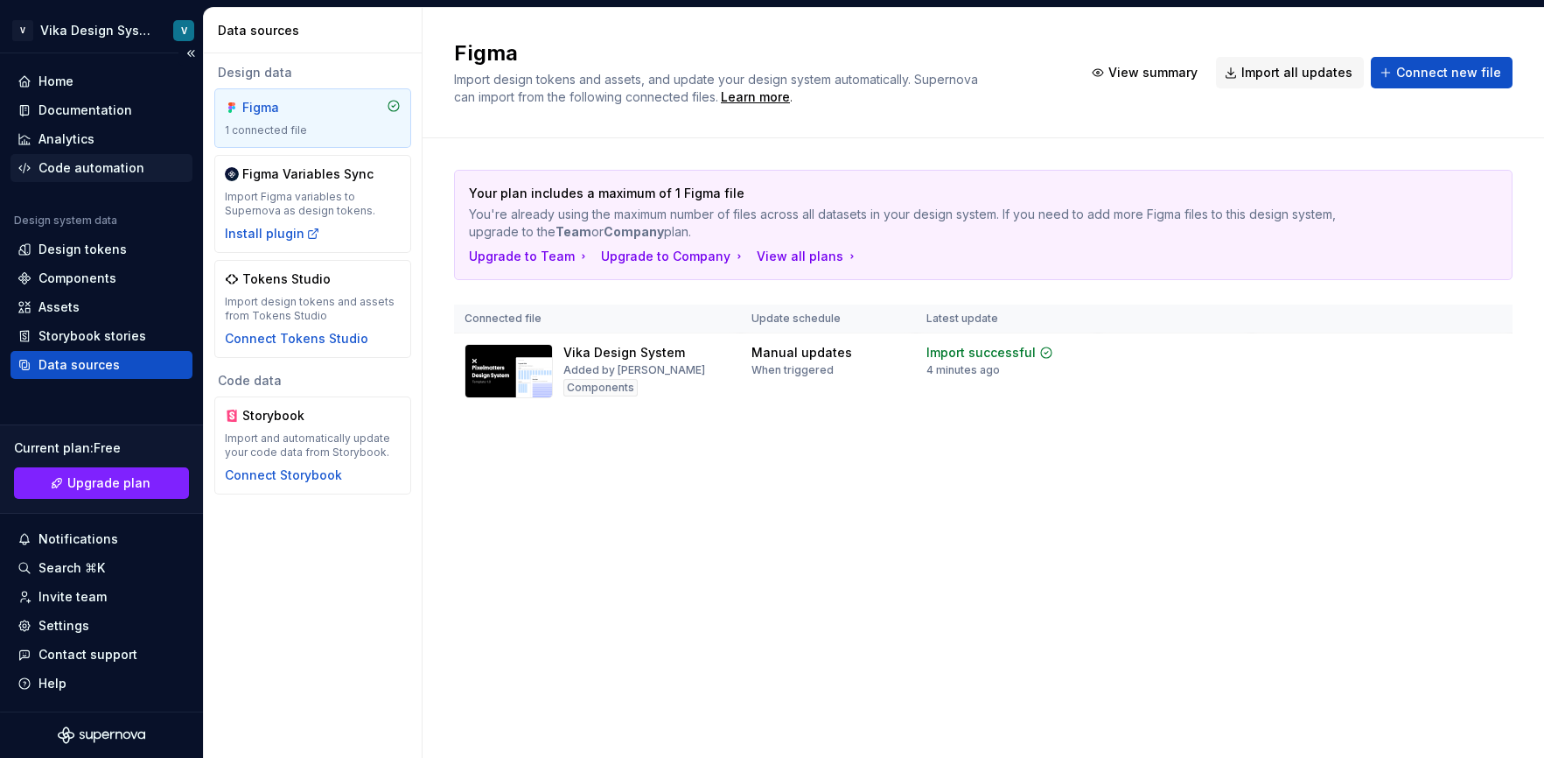
click at [111, 170] on div "Code automation" at bounding box center [91, 167] width 106 height 17
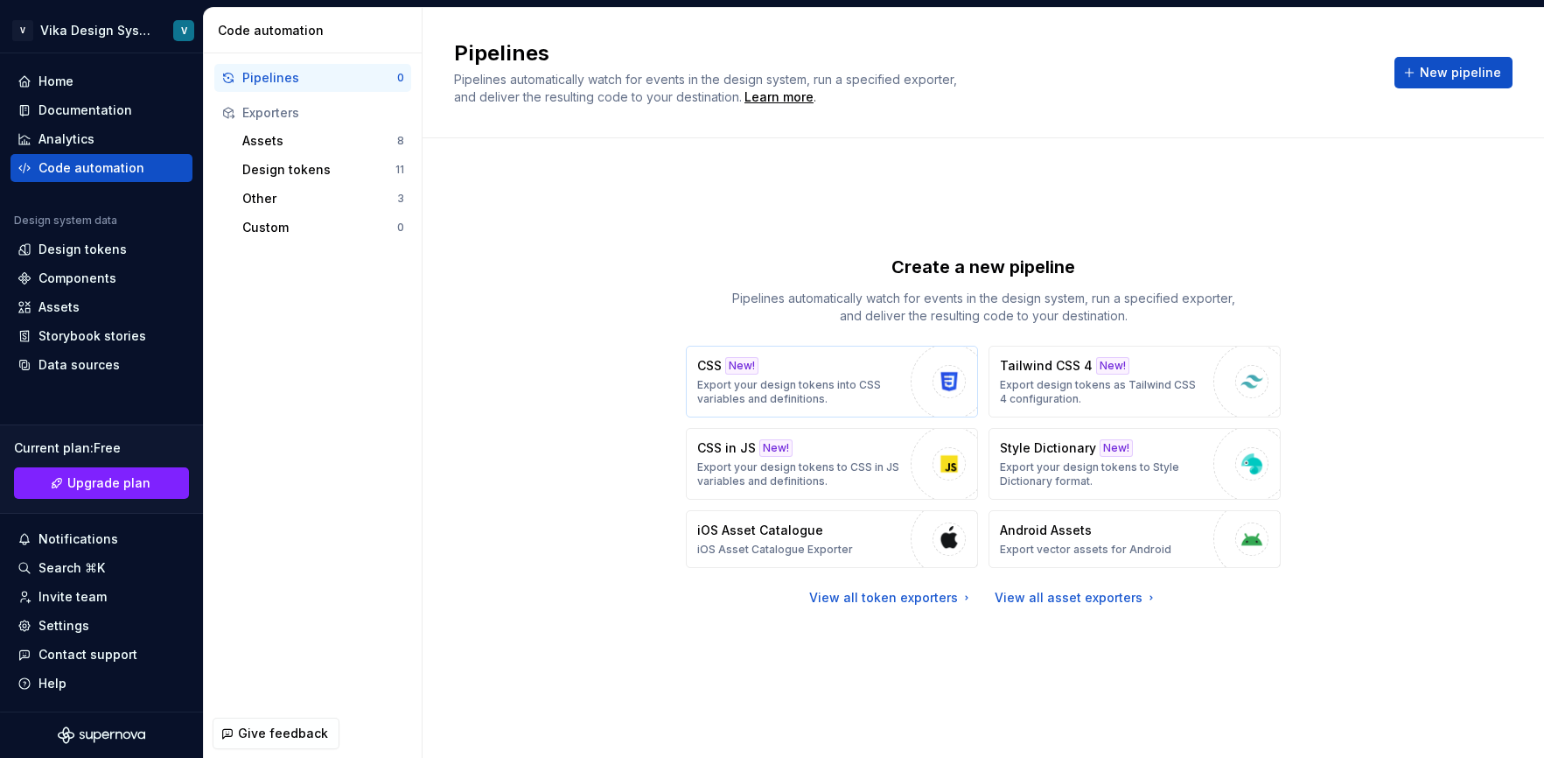
click at [909, 373] on button "CSS New! Export your design tokens into CSS variables and definitions." at bounding box center [832, 382] width 292 height 72
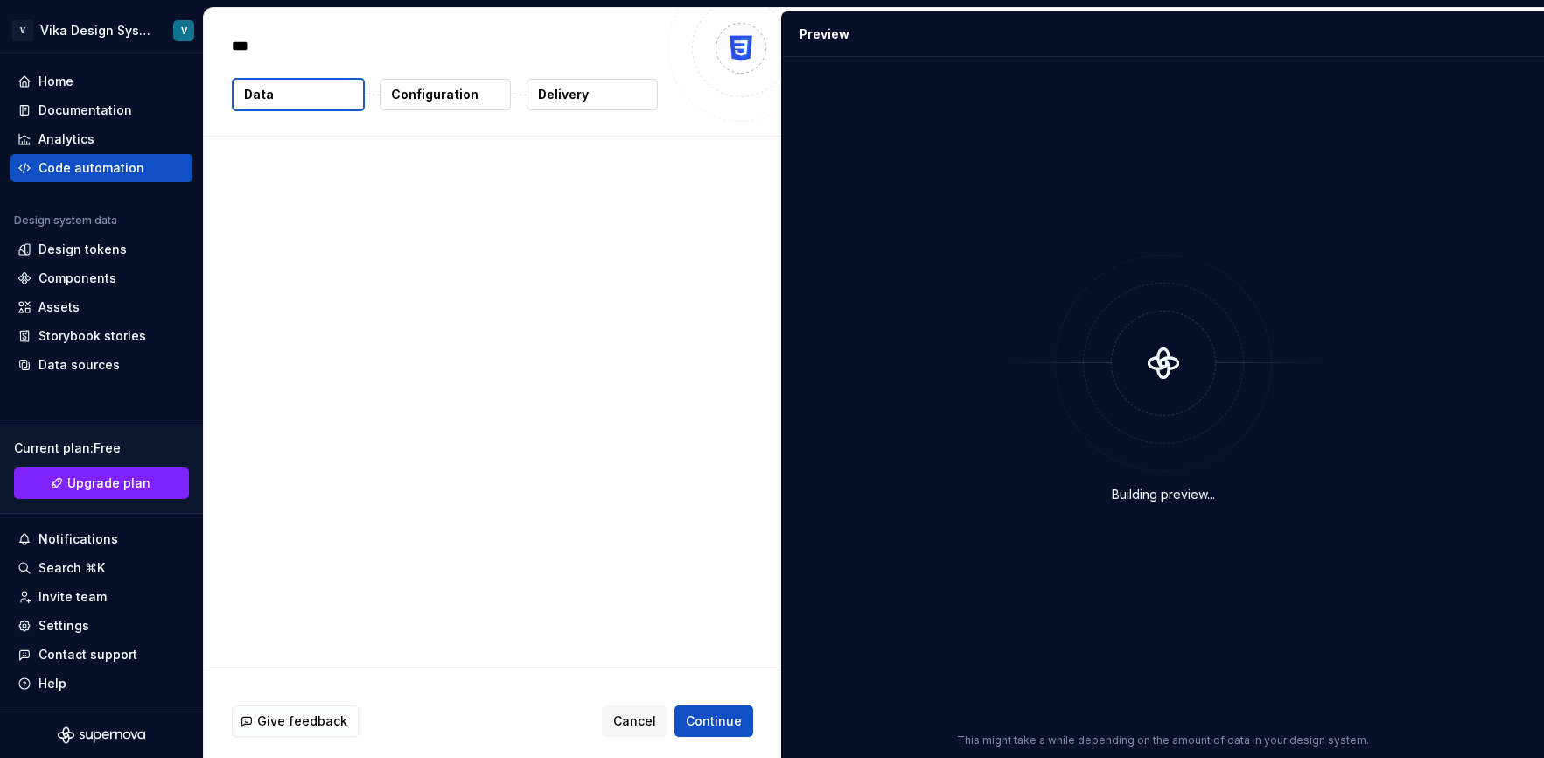
type textarea "*"
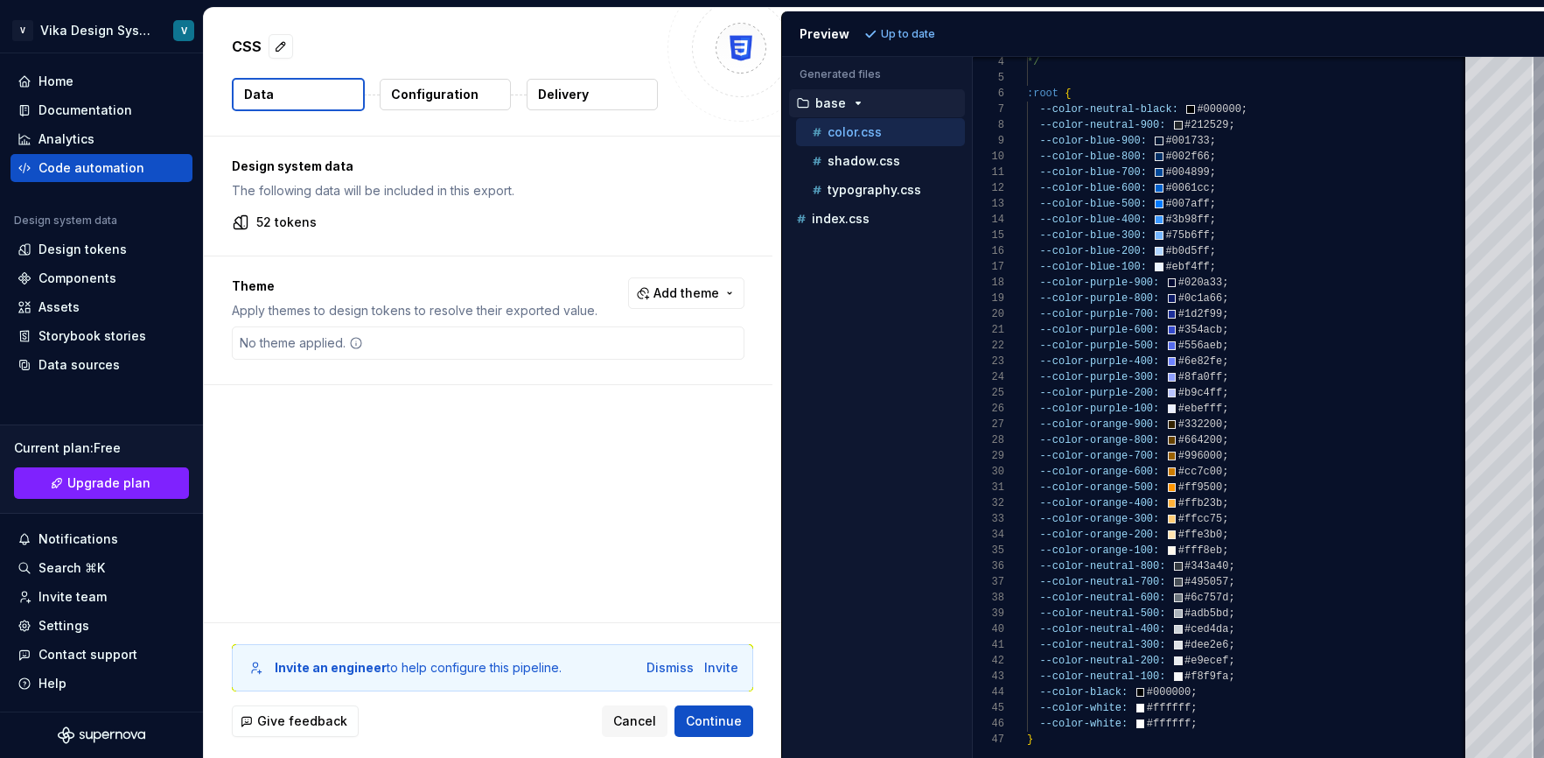
click at [449, 79] on button "Configuration" at bounding box center [445, 94] width 131 height 31
click at [449, 92] on p "Configuration" at bounding box center [434, 94] width 87 height 17
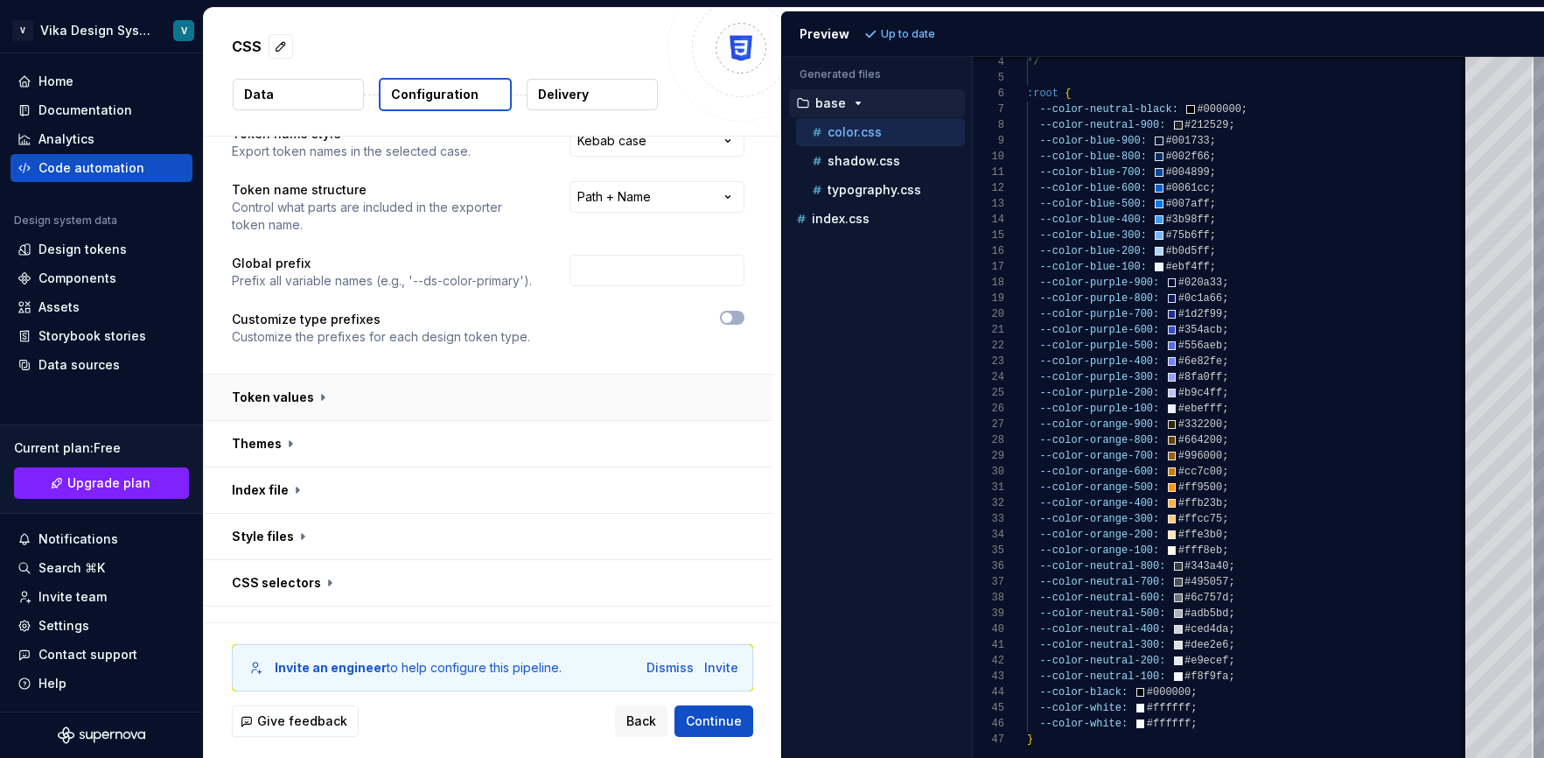
scroll to position [141, 0]
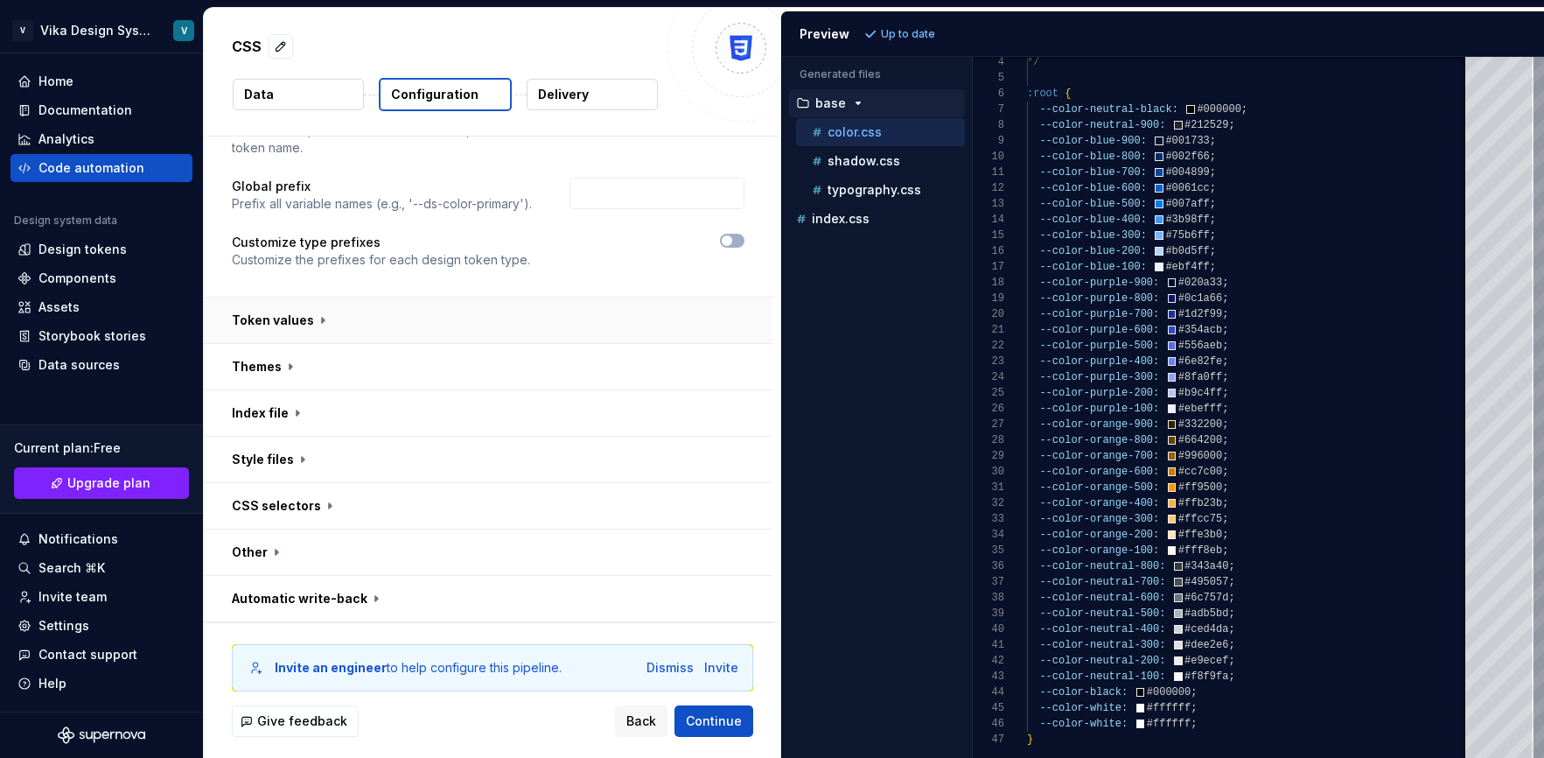
click at [320, 319] on button "button" at bounding box center [488, 319] width 569 height 45
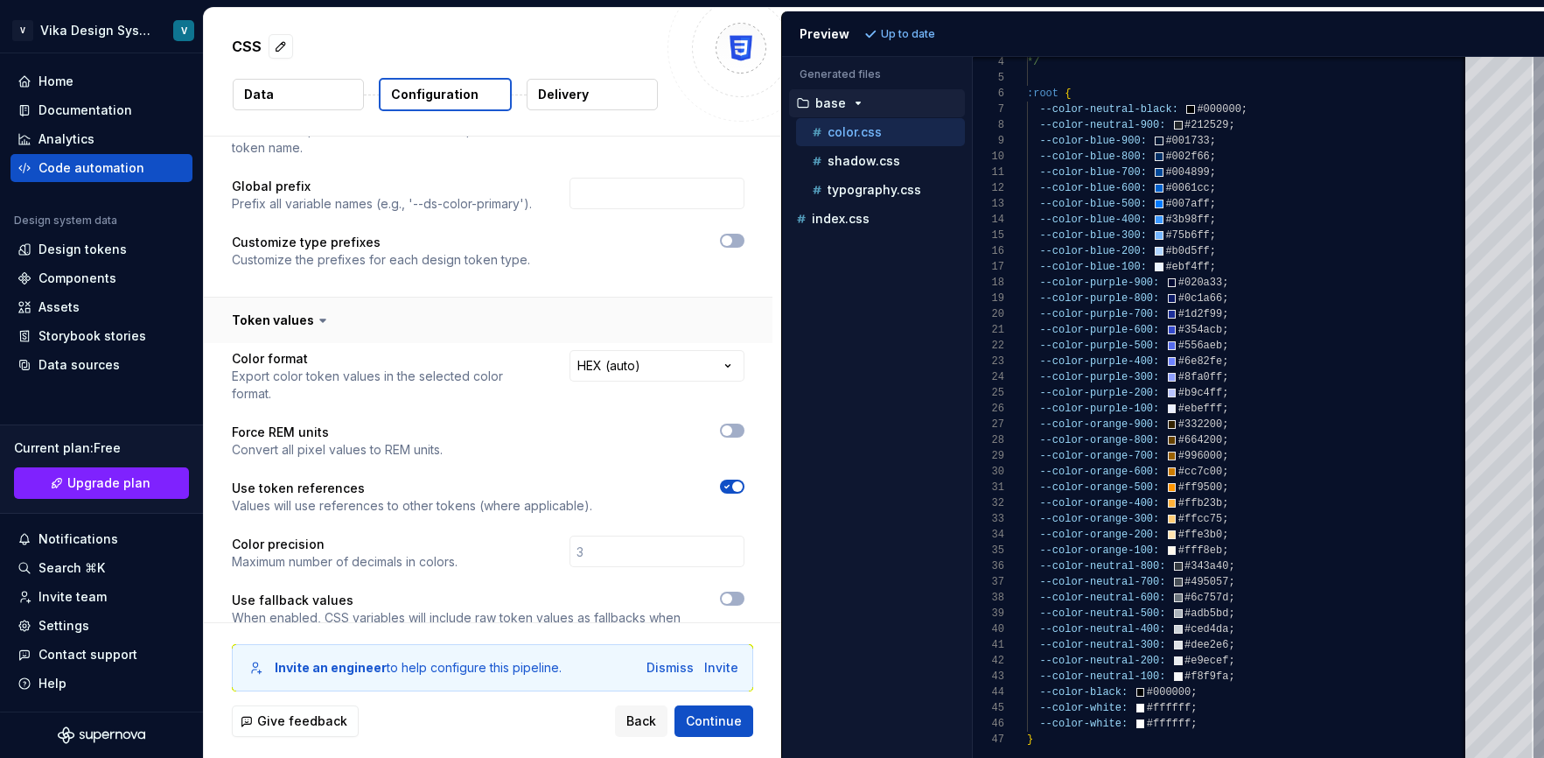
click at [320, 319] on icon at bounding box center [322, 320] width 5 height 3
click at [304, 320] on button "button" at bounding box center [488, 319] width 569 height 45
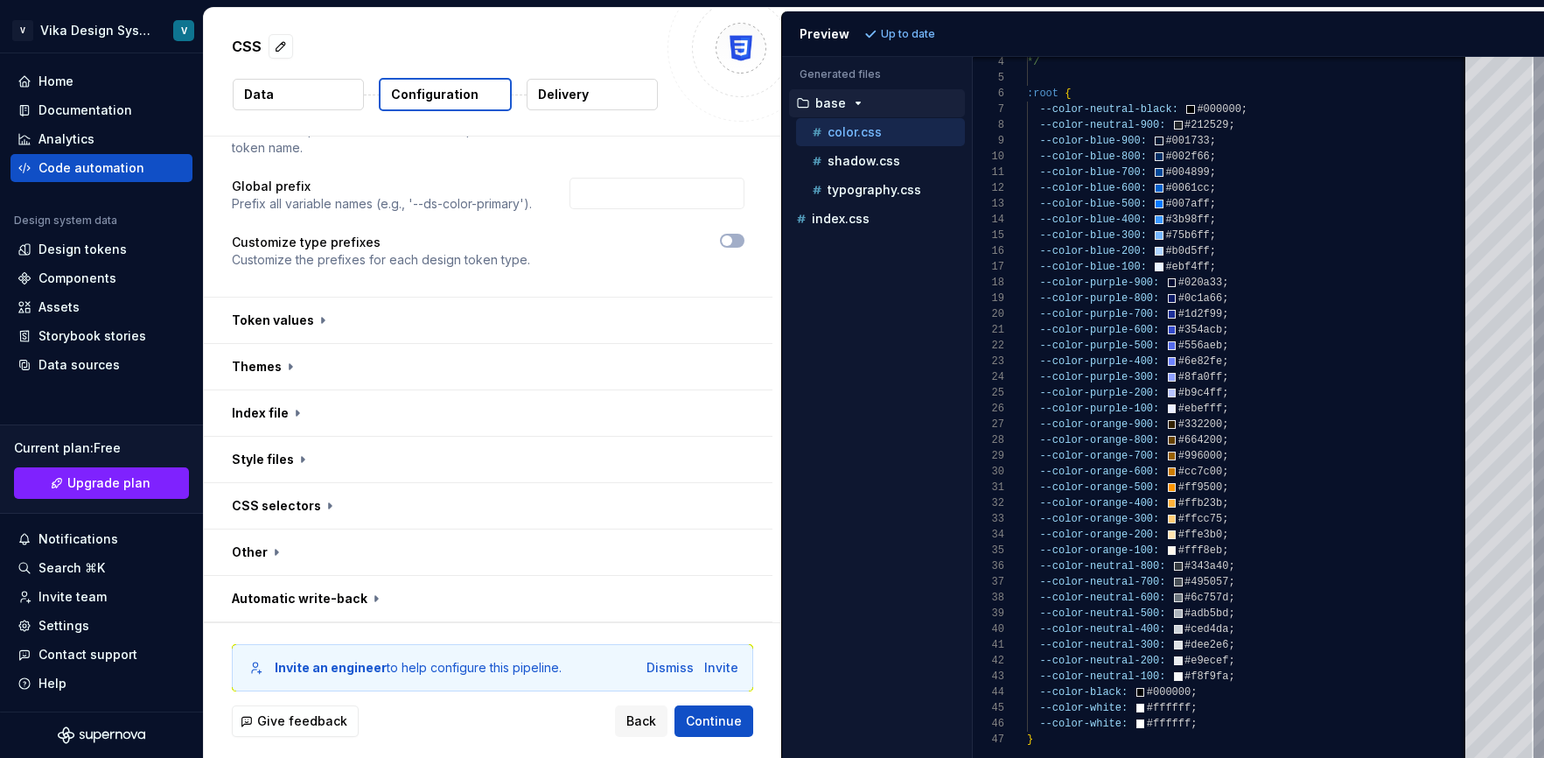
click at [269, 88] on p "Data" at bounding box center [259, 94] width 30 height 17
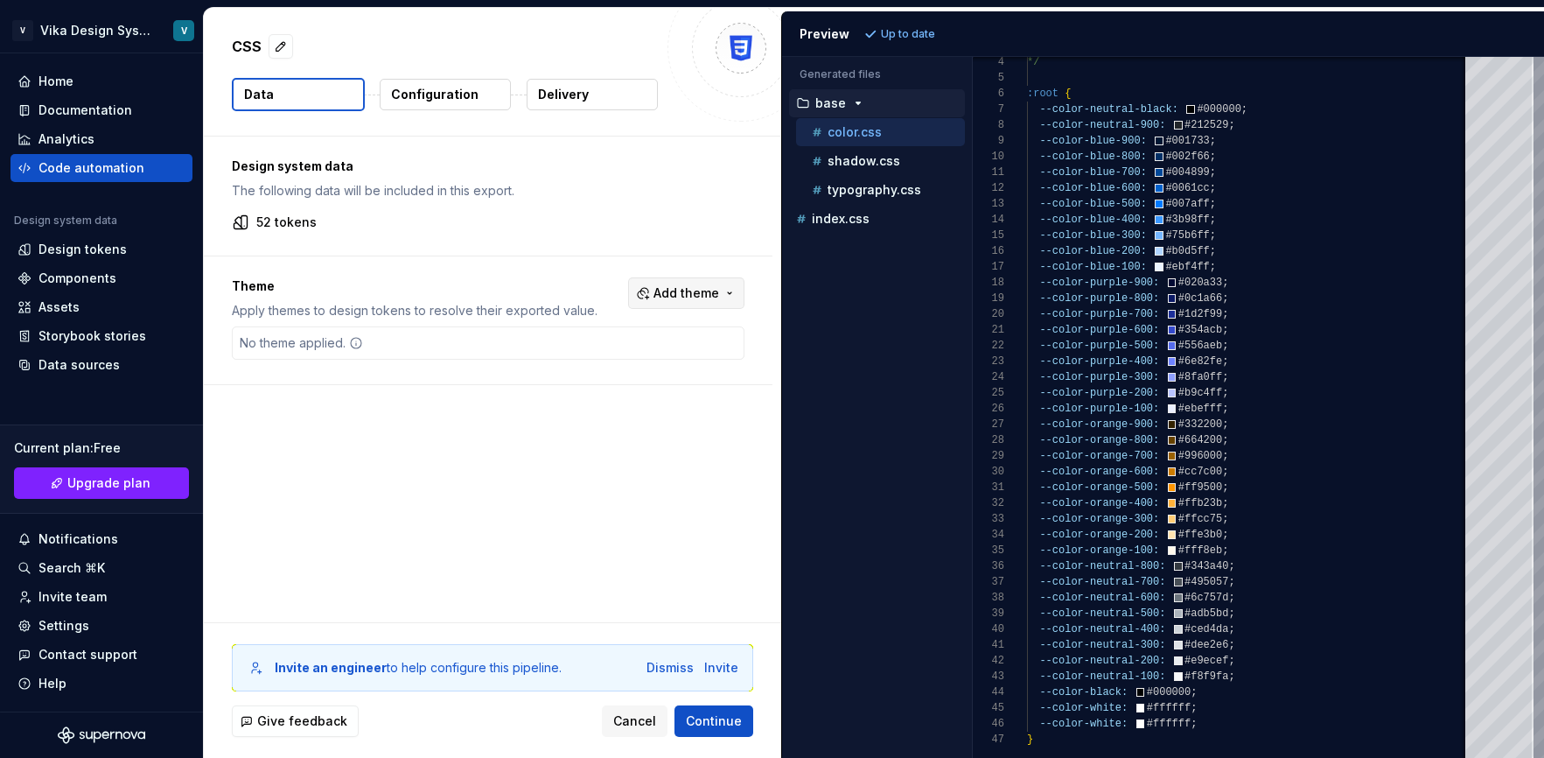
click at [719, 294] on span "Add theme" at bounding box center [687, 292] width 66 height 17
click at [570, 364] on span "Dark" at bounding box center [648, 363] width 201 height 28
click at [512, 425] on html "V Vika Design System V Home Documentation Analytics Code automation Design syst…" at bounding box center [772, 379] width 1544 height 758
click at [712, 292] on span "Add theme" at bounding box center [687, 292] width 66 height 17
click at [573, 275] on html "V Vika Design System V Home Documentation Analytics Code automation Design syst…" at bounding box center [772, 379] width 1544 height 758
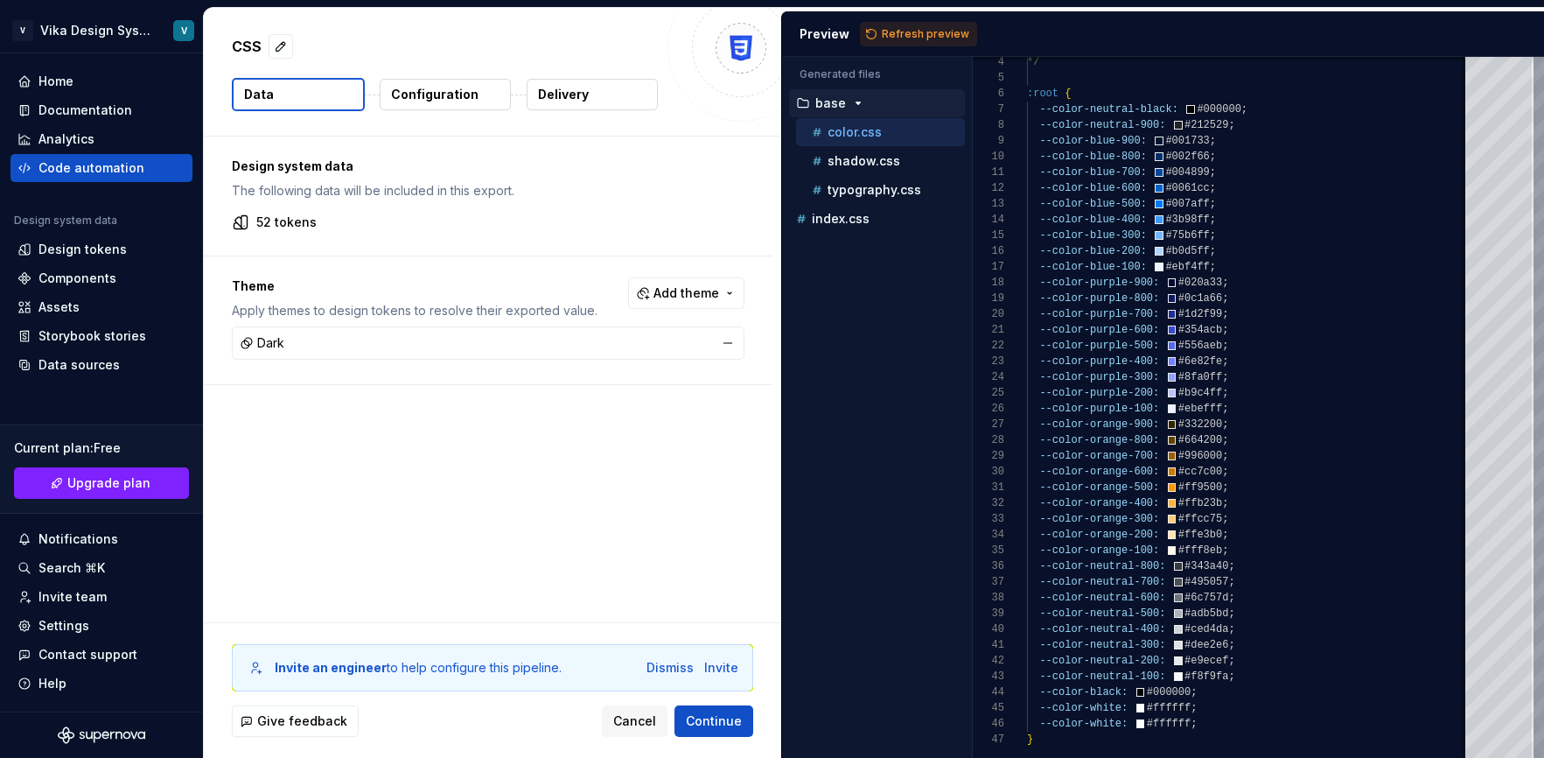
click at [478, 341] on div "Dark" at bounding box center [488, 343] width 504 height 24
click at [709, 725] on span "Continue" at bounding box center [714, 720] width 56 height 17
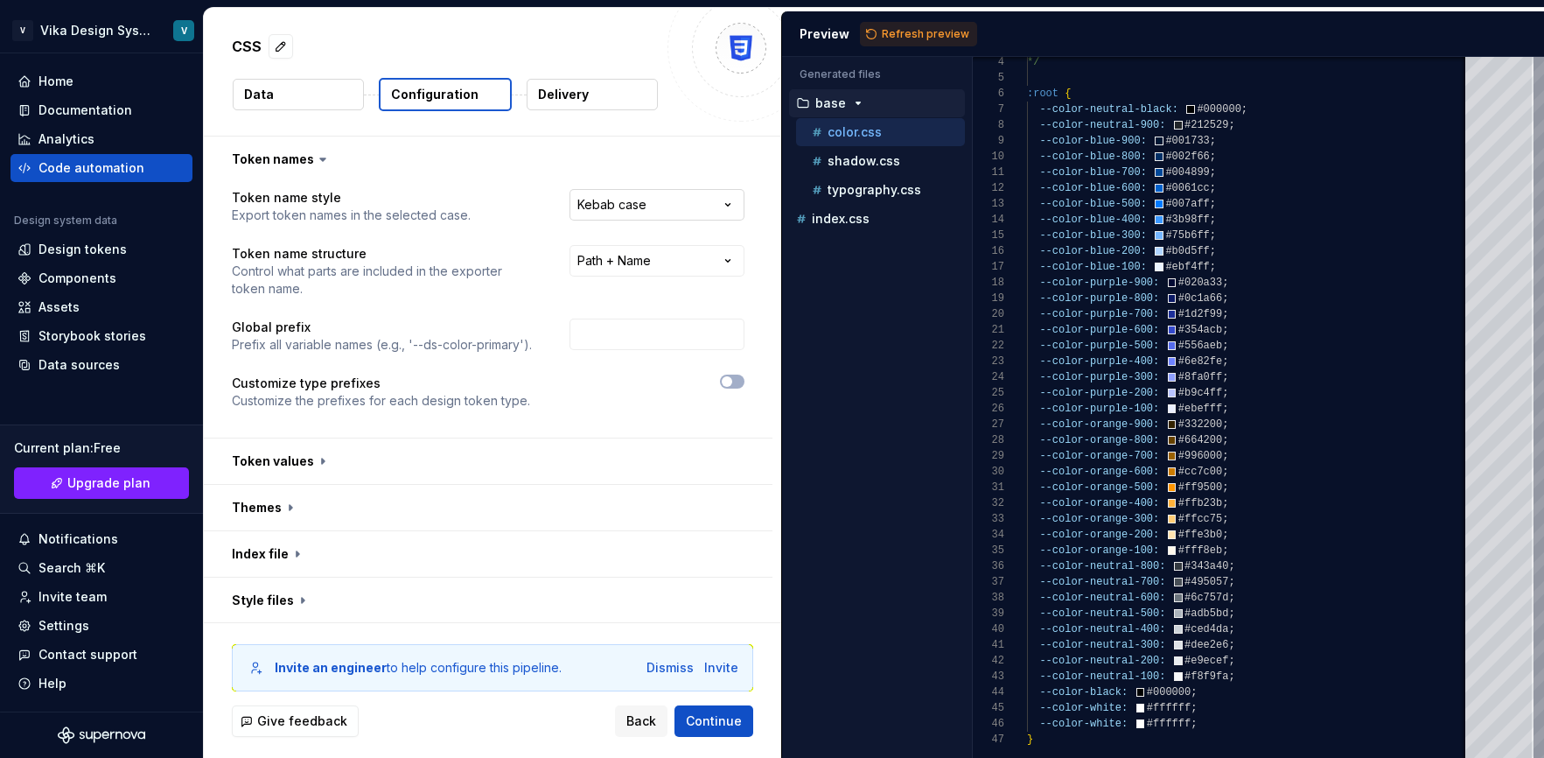
click at [687, 201] on html "**********" at bounding box center [772, 379] width 1544 height 758
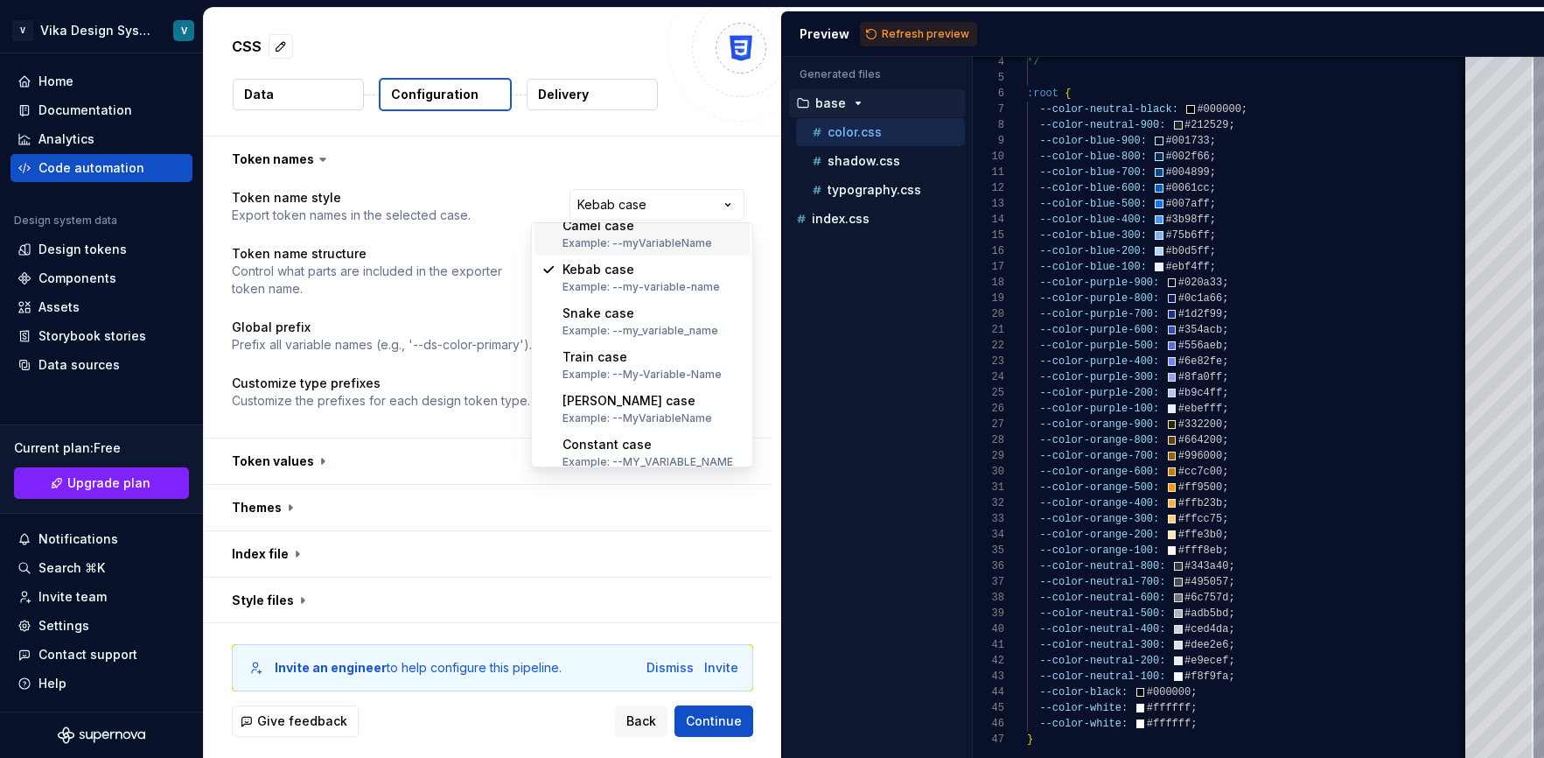
scroll to position [68, 0]
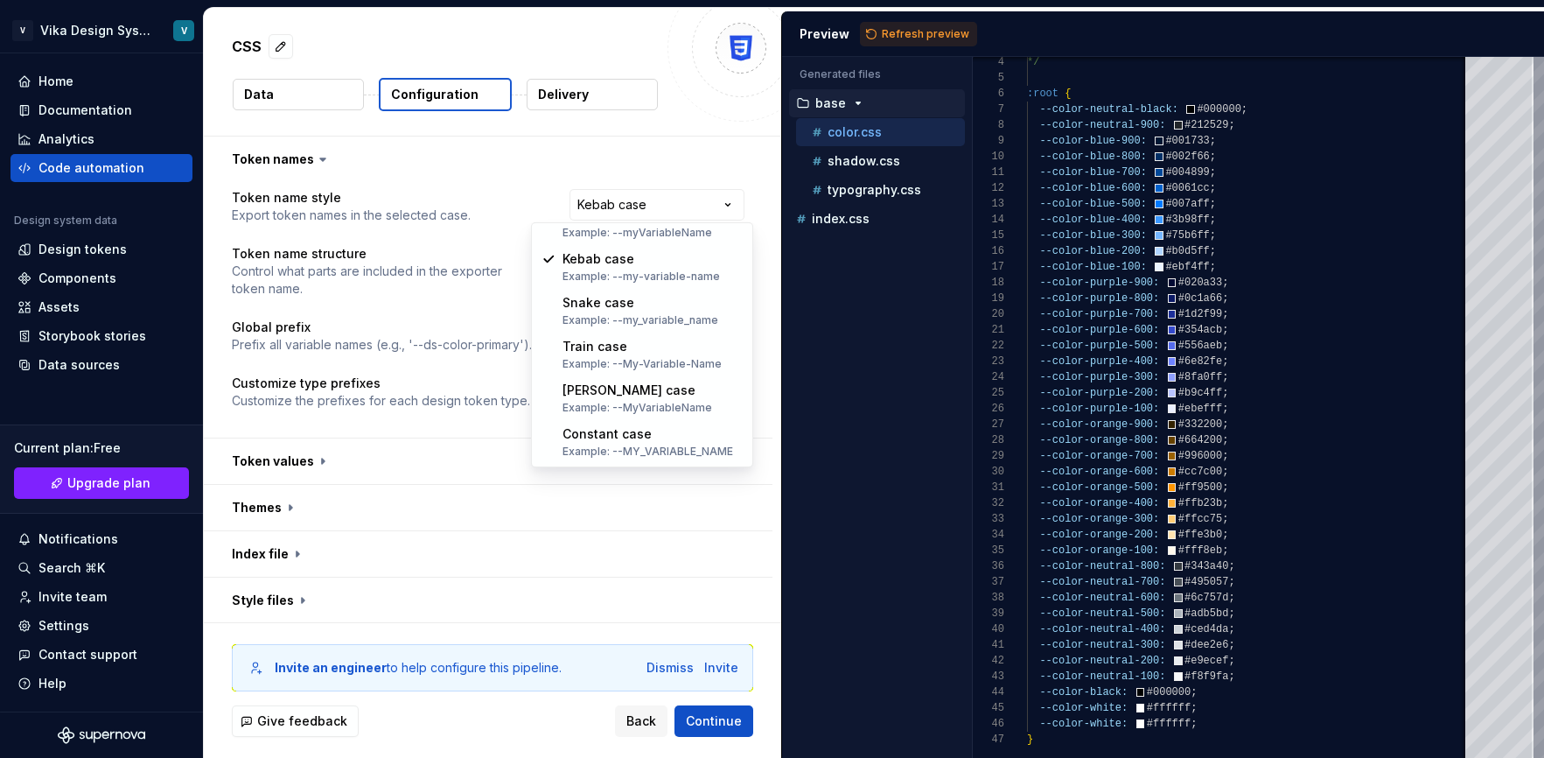
select select "**********"
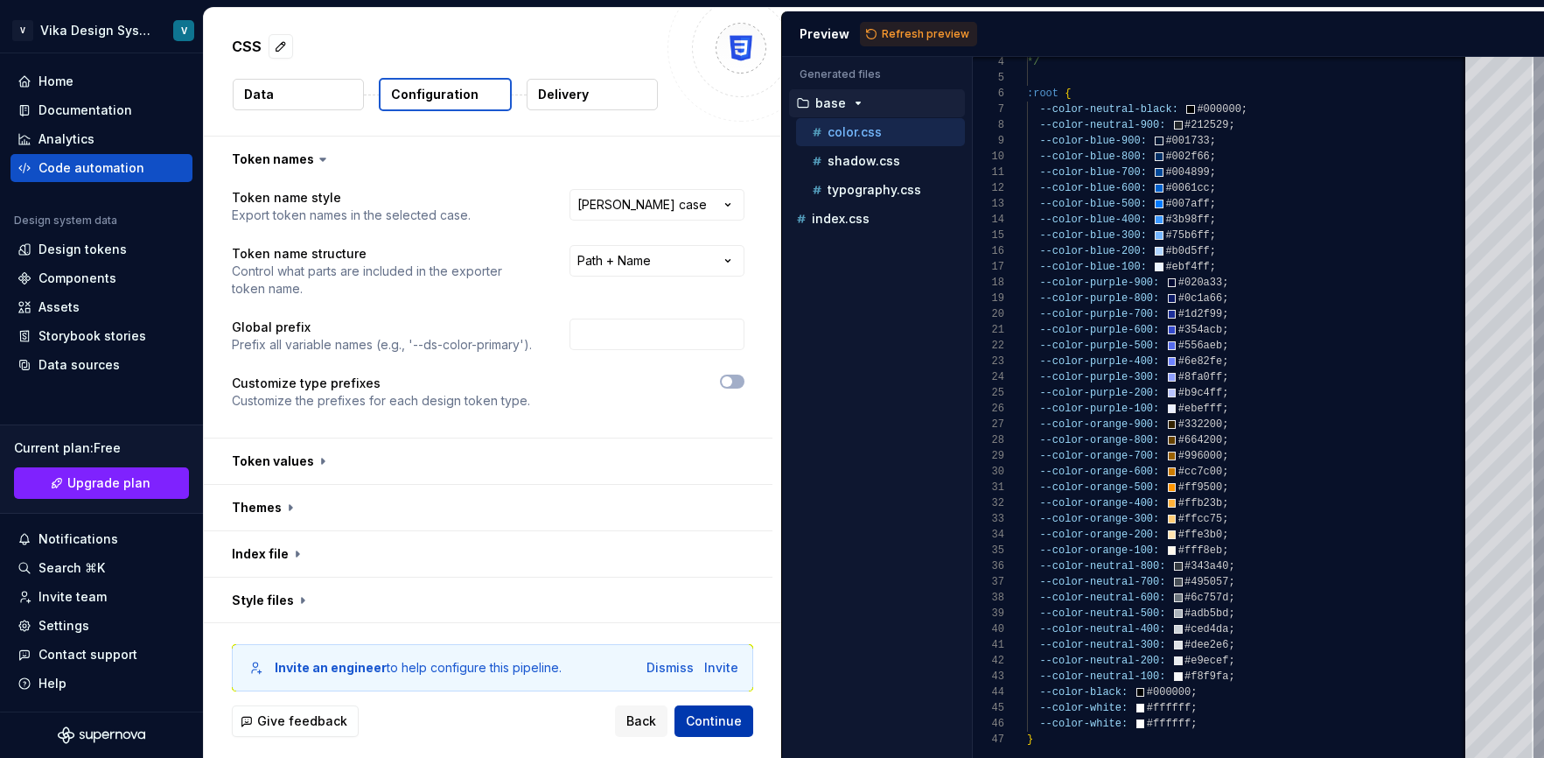
click at [710, 724] on span "Continue" at bounding box center [714, 720] width 56 height 17
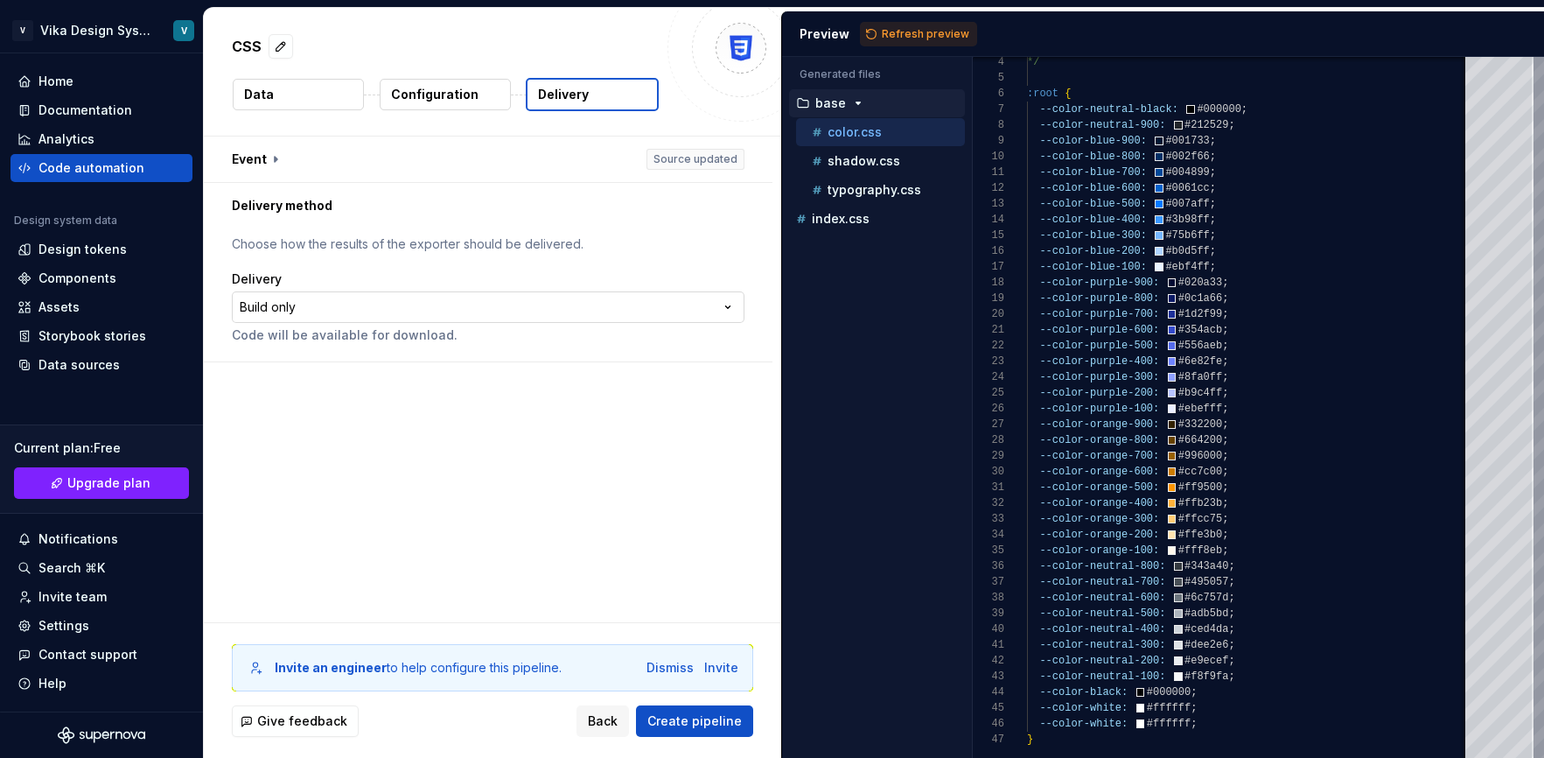
click at [502, 311] on html "**********" at bounding box center [772, 379] width 1544 height 758
click at [727, 715] on span "Create pipeline" at bounding box center [694, 720] width 94 height 17
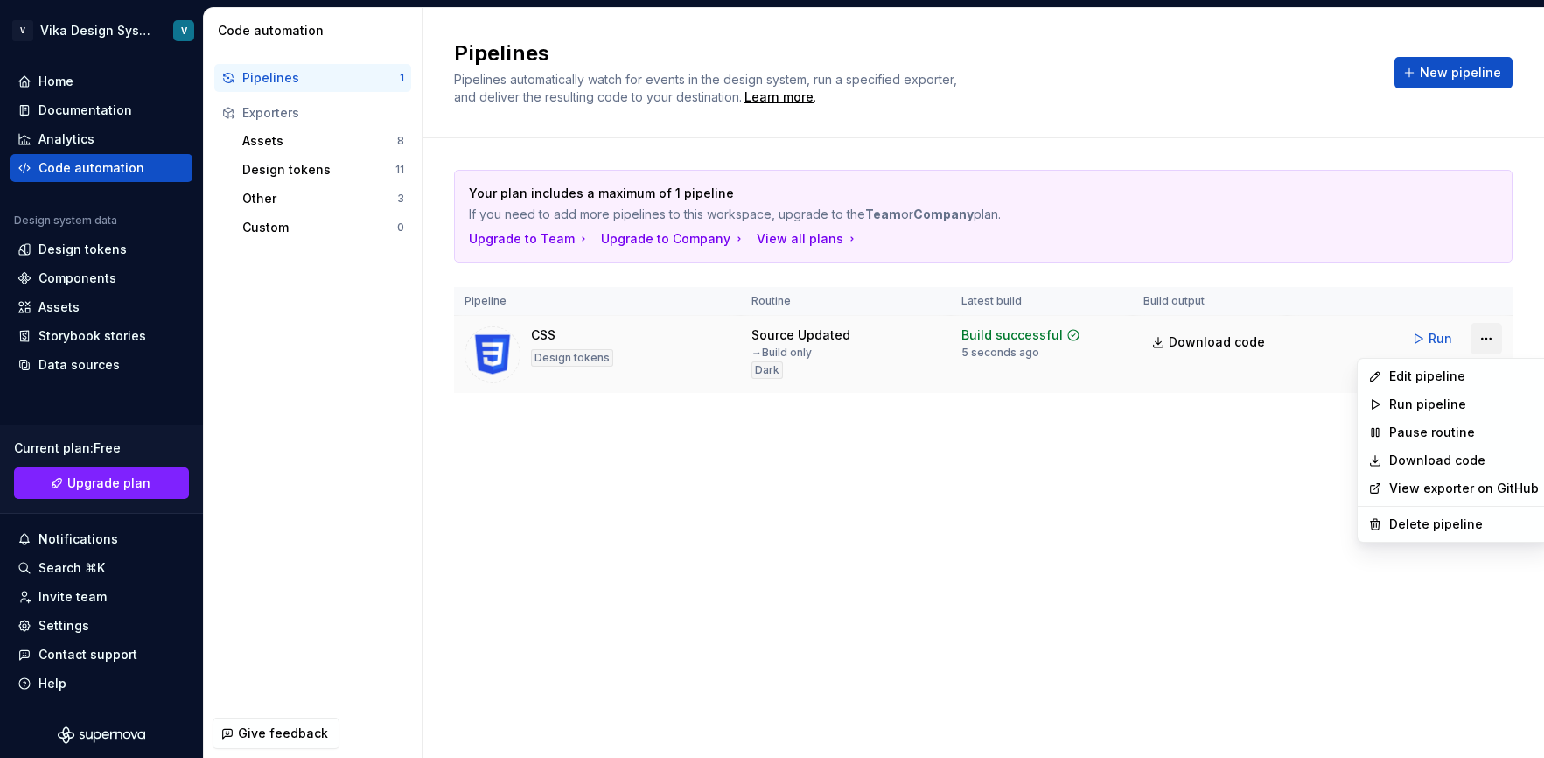
click at [1485, 339] on html "V Vika Design System V Home Documentation Analytics Code automation Design syst…" at bounding box center [772, 379] width 1544 height 758
click at [989, 526] on html "V Vika Design System V Home Documentation Analytics Code automation Design syst…" at bounding box center [772, 379] width 1544 height 758
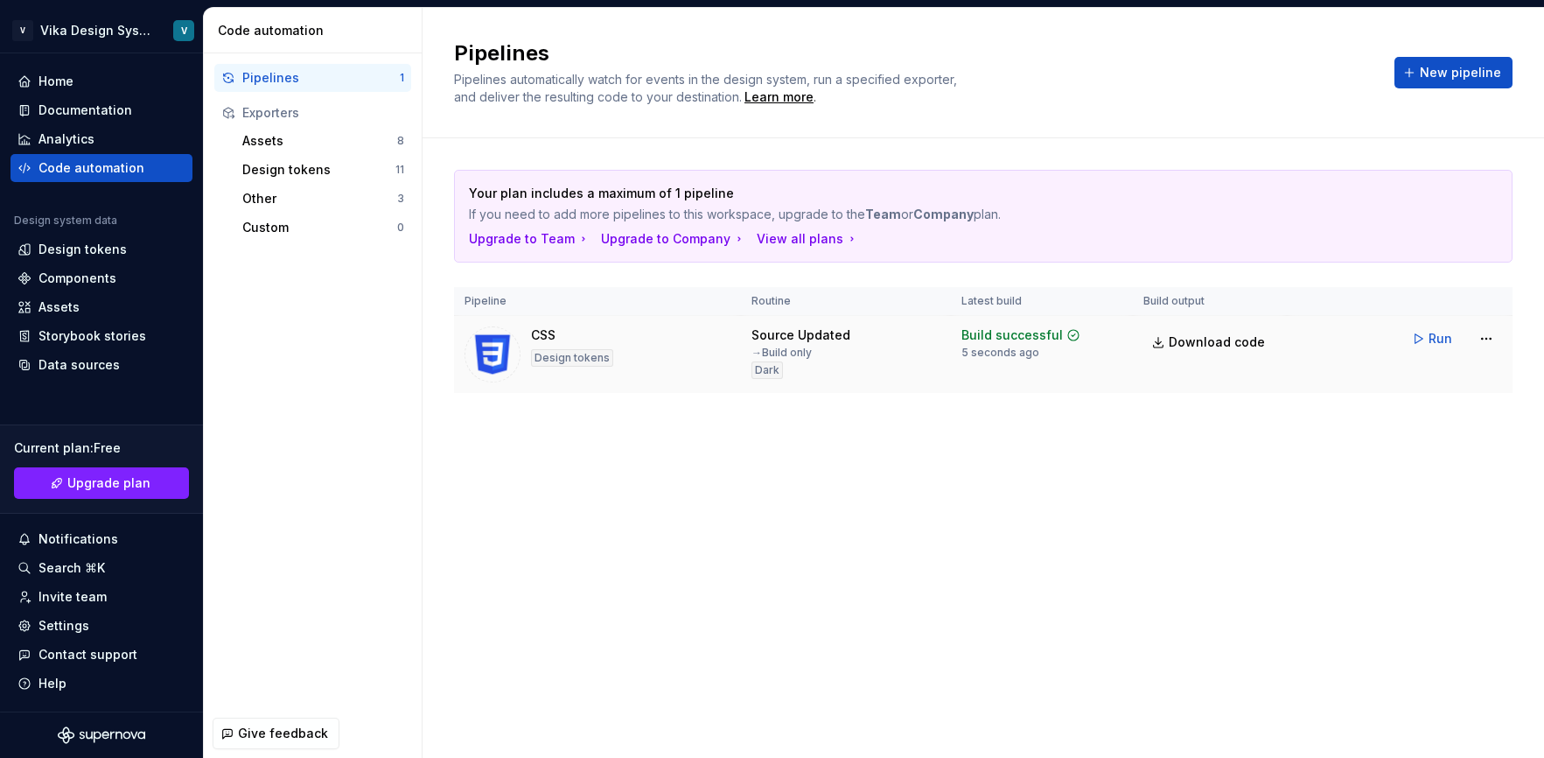
click at [701, 353] on div "CSS Design tokens" at bounding box center [598, 354] width 266 height 56
click at [1427, 338] on button "Run" at bounding box center [1433, 338] width 60 height 31
click at [1192, 343] on span "Download code" at bounding box center [1217, 341] width 96 height 17
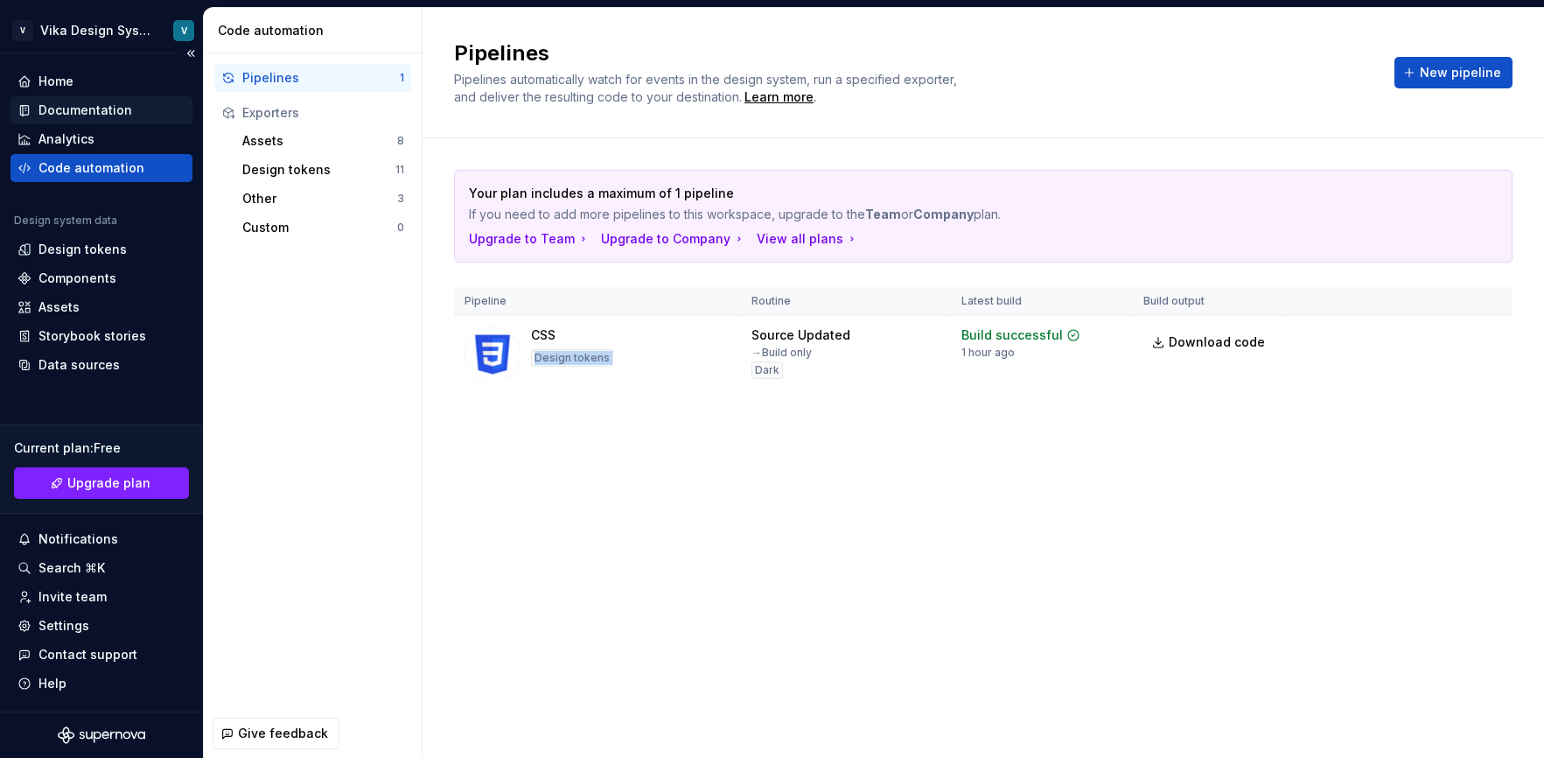
click at [136, 114] on div "Documentation" at bounding box center [101, 109] width 168 height 17
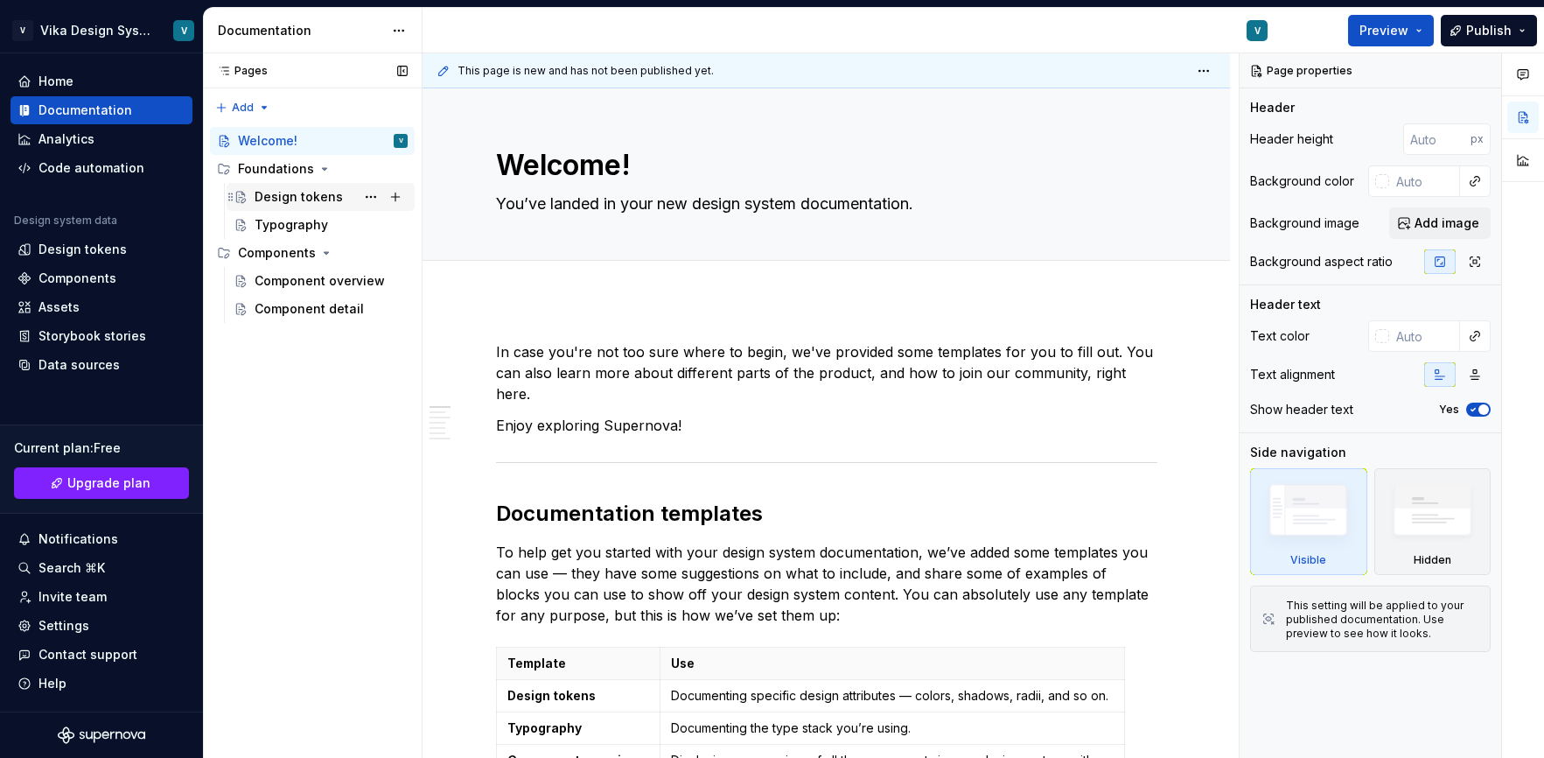
click at [339, 199] on div "Design tokens" at bounding box center [331, 197] width 153 height 24
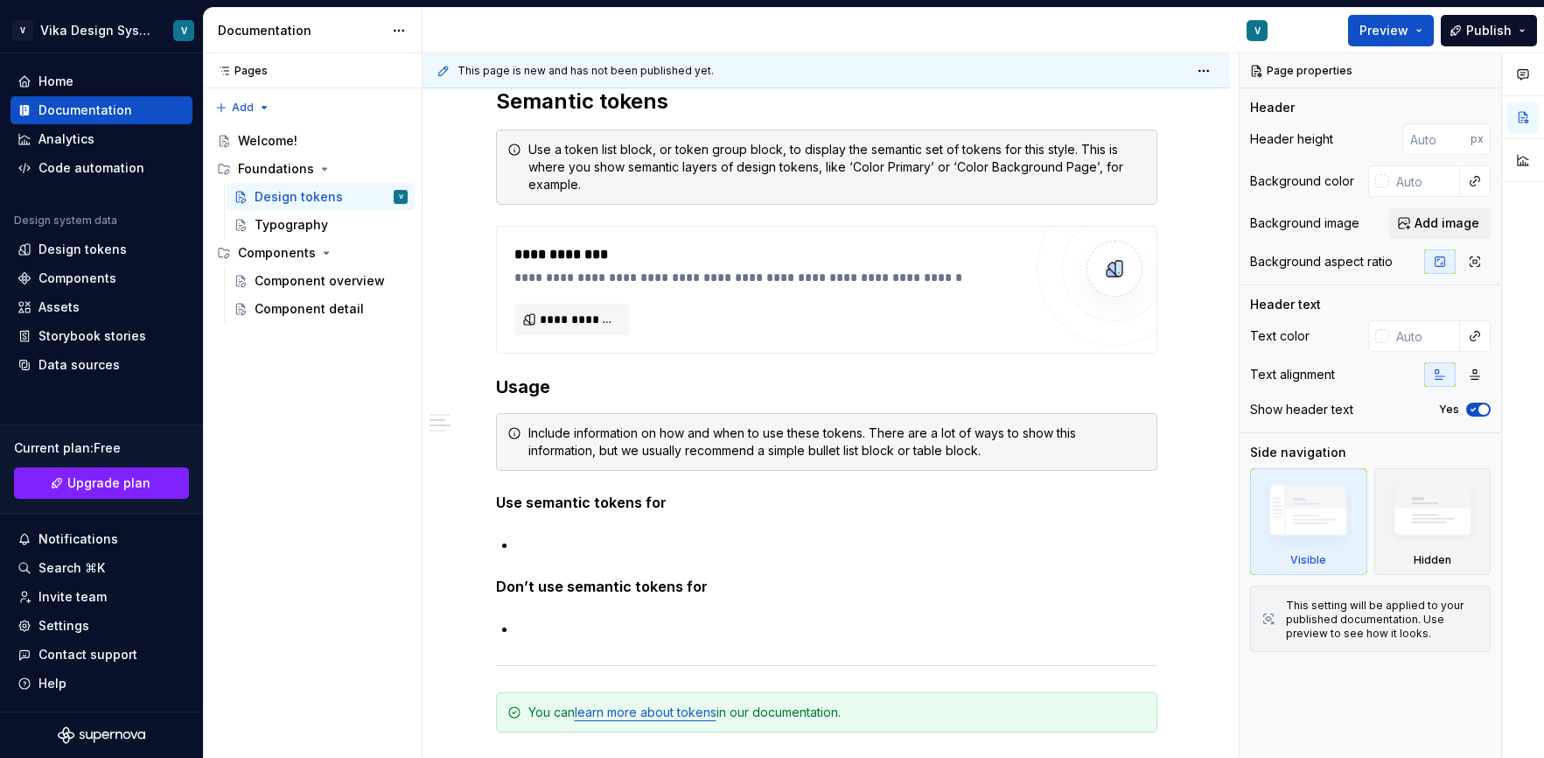
scroll to position [1295, 0]
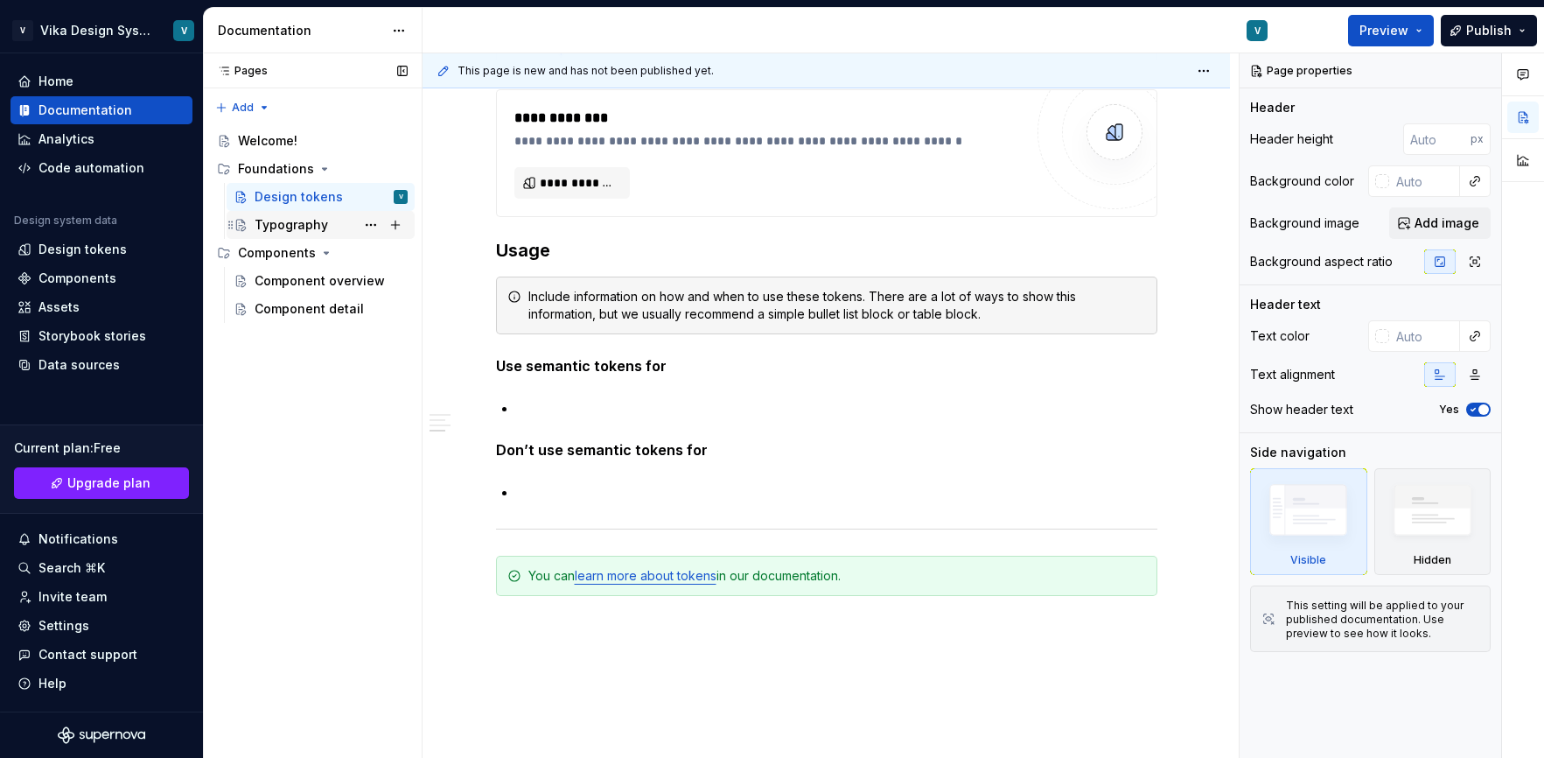
click at [305, 226] on div "Typography" at bounding box center [291, 224] width 73 height 17
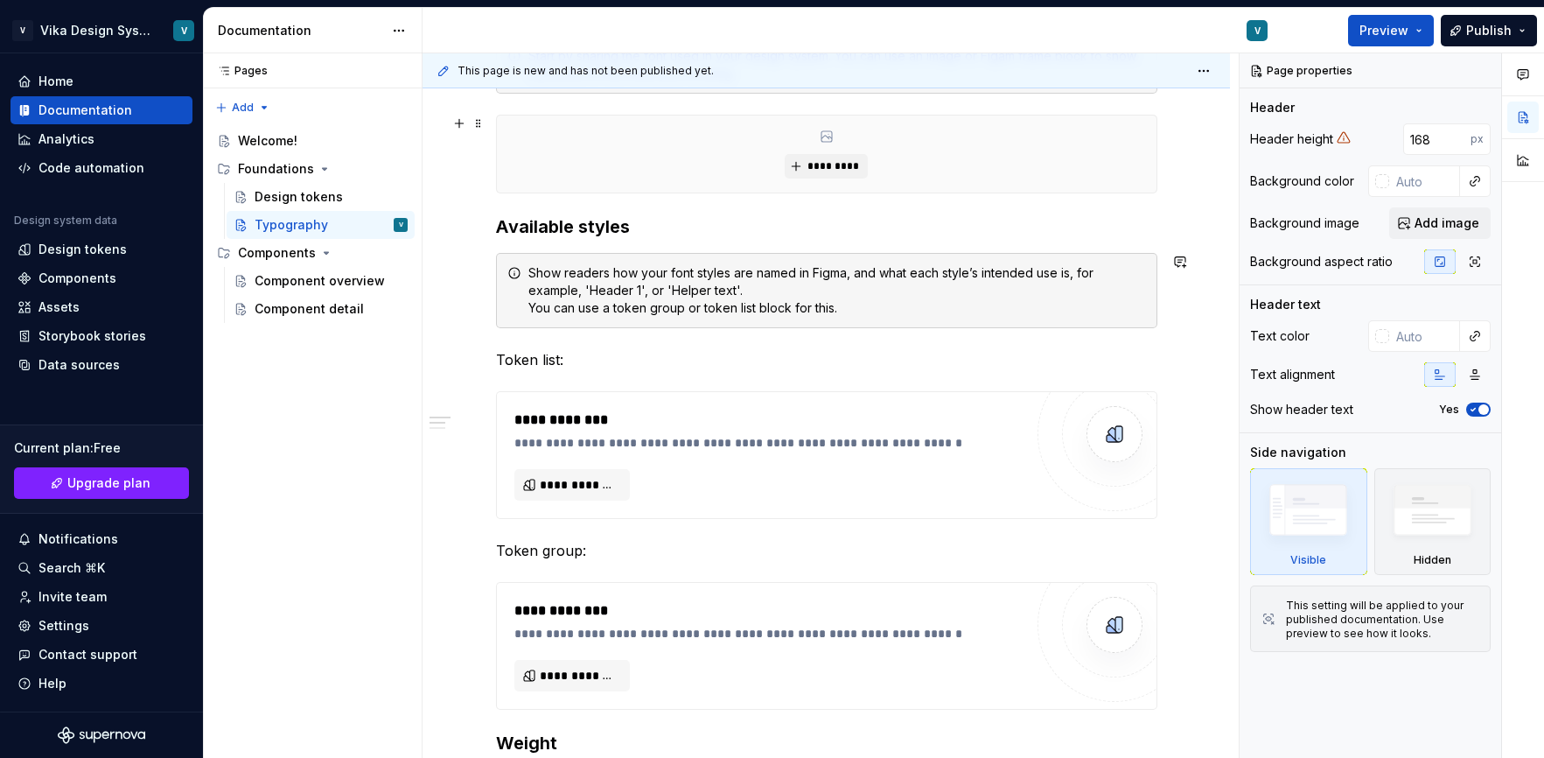
scroll to position [199, 0]
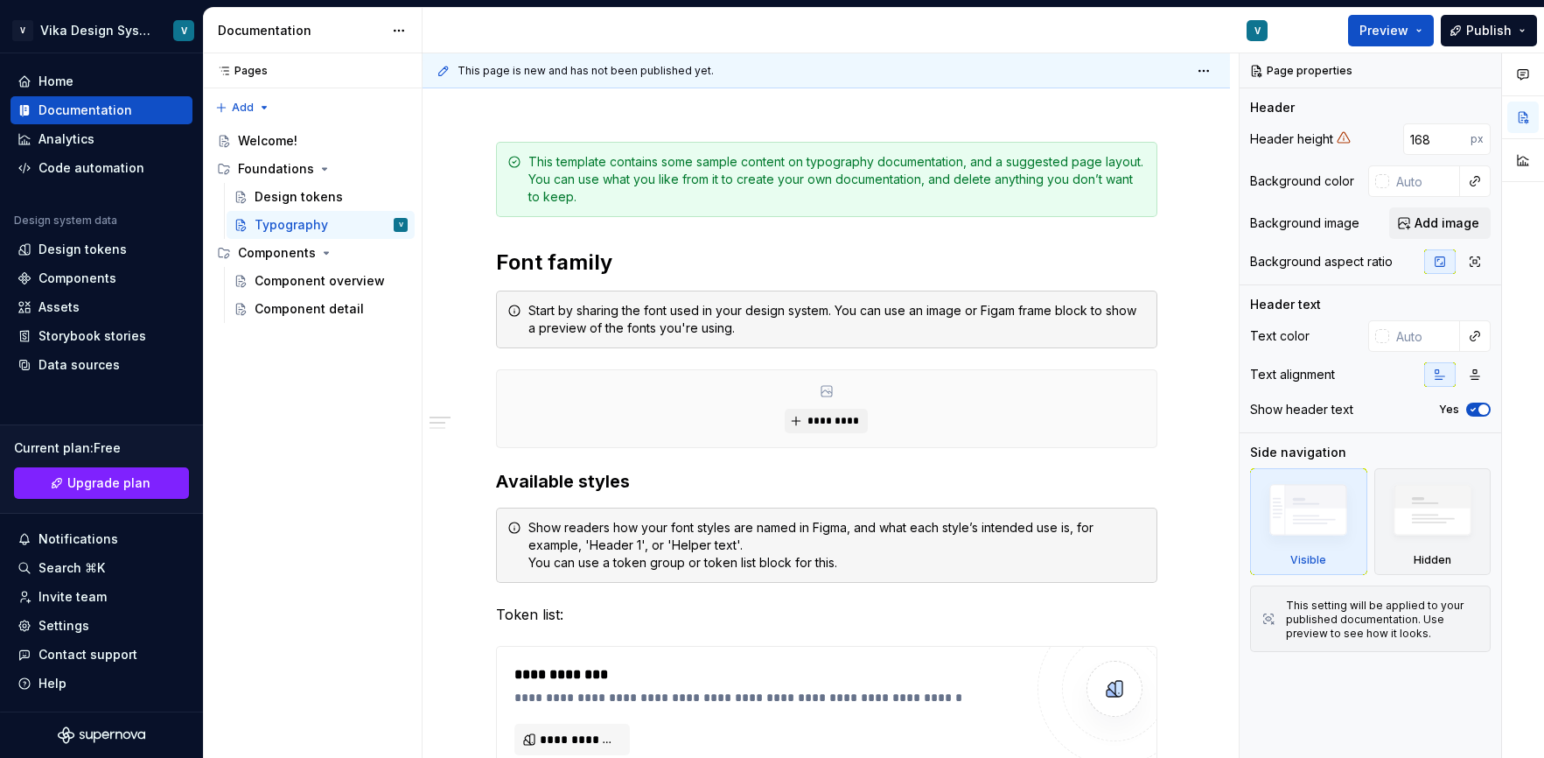
type textarea "*"
